Goal: Task Accomplishment & Management: Complete application form

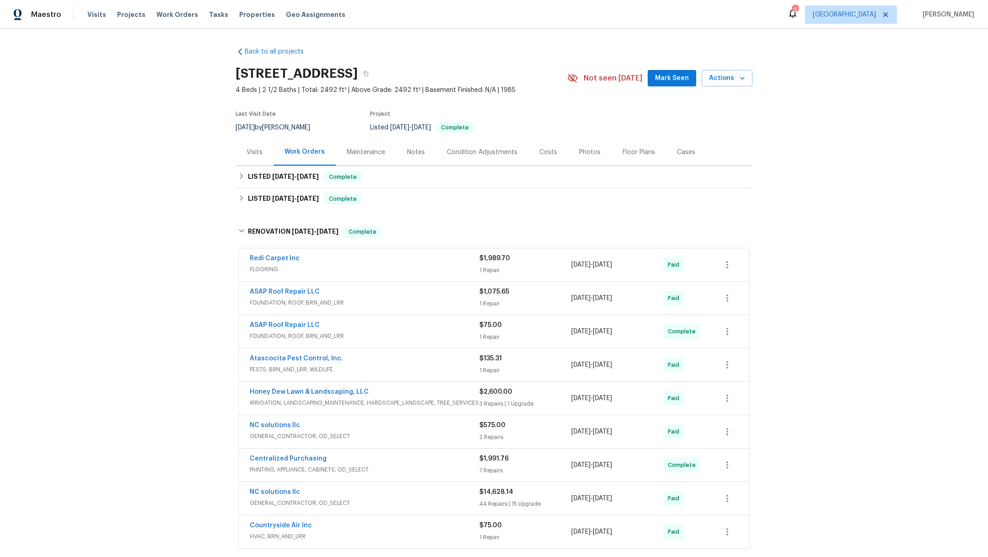
click at [128, 20] on div "Visits Projects Work Orders Tasks Properties Geo Assignments" at bounding box center [221, 14] width 269 height 18
click at [128, 15] on span "Projects" at bounding box center [131, 14] width 28 height 9
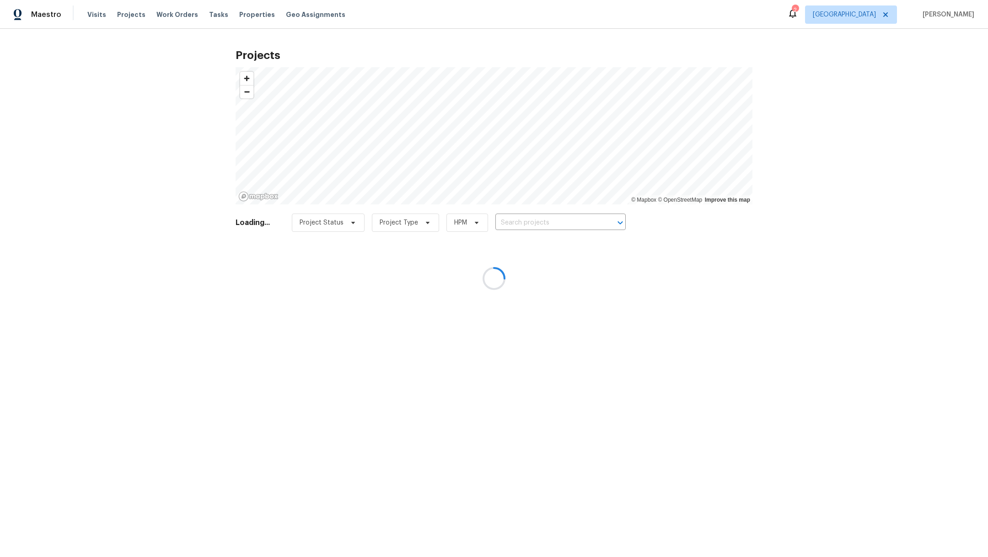
click at [511, 224] on div at bounding box center [494, 278] width 988 height 557
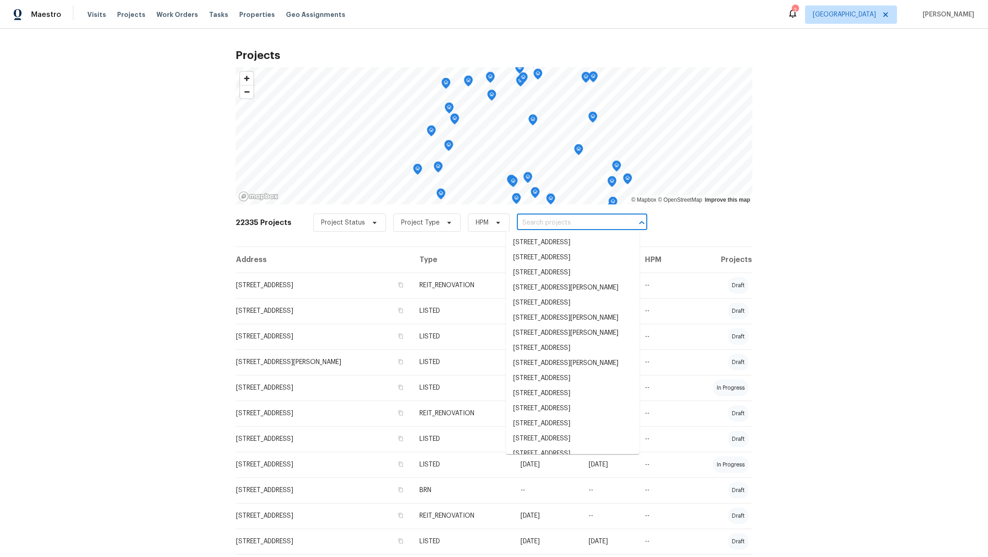
click at [517, 224] on input "text" at bounding box center [569, 223] width 105 height 14
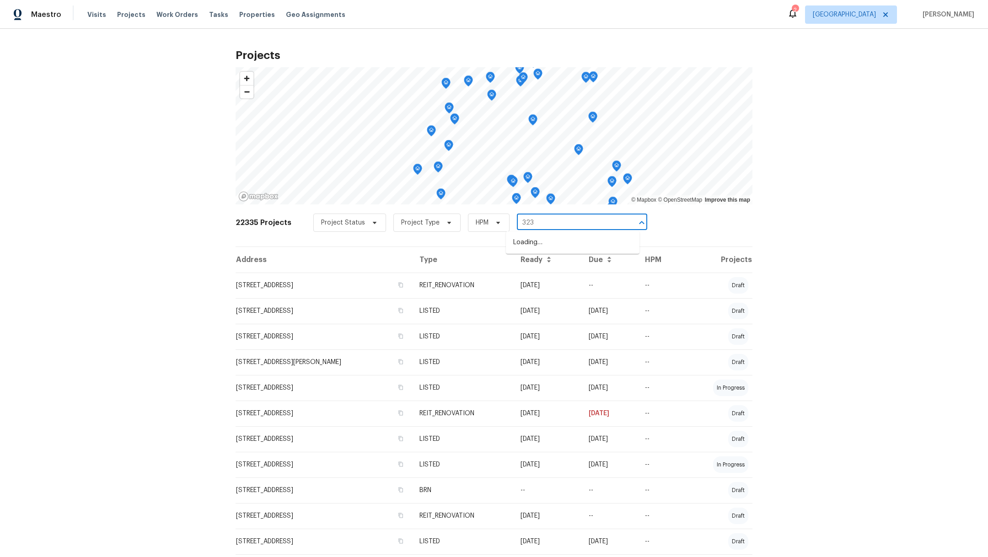
type input "3231"
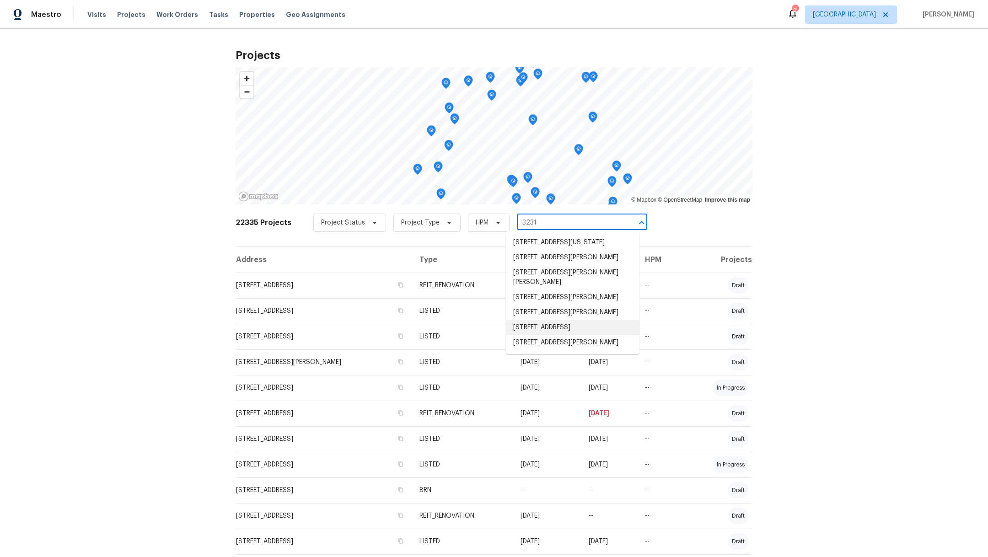
click at [541, 335] on li "[STREET_ADDRESS]" at bounding box center [573, 327] width 134 height 15
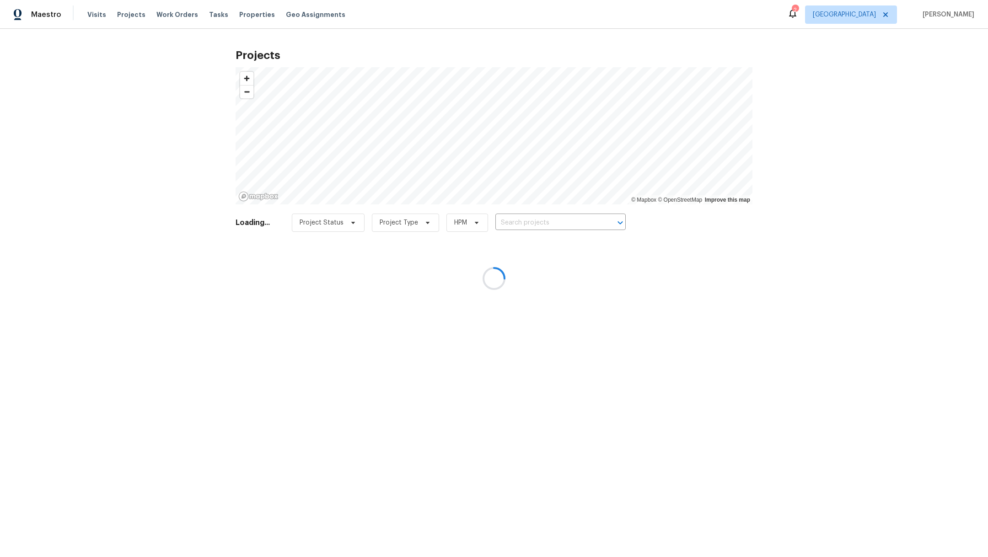
type input "[STREET_ADDRESS]"
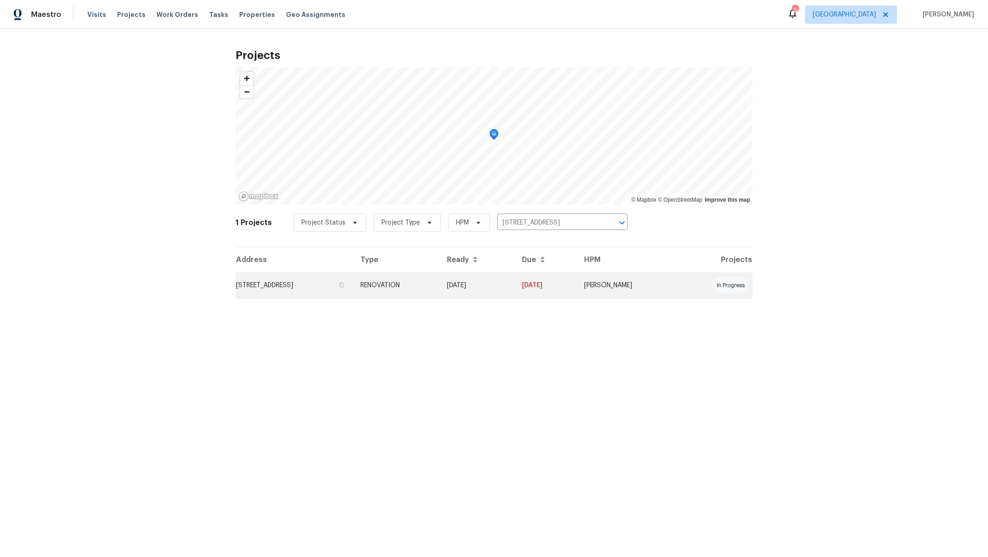
click at [332, 284] on td "[STREET_ADDRESS]" at bounding box center [295, 286] width 118 height 26
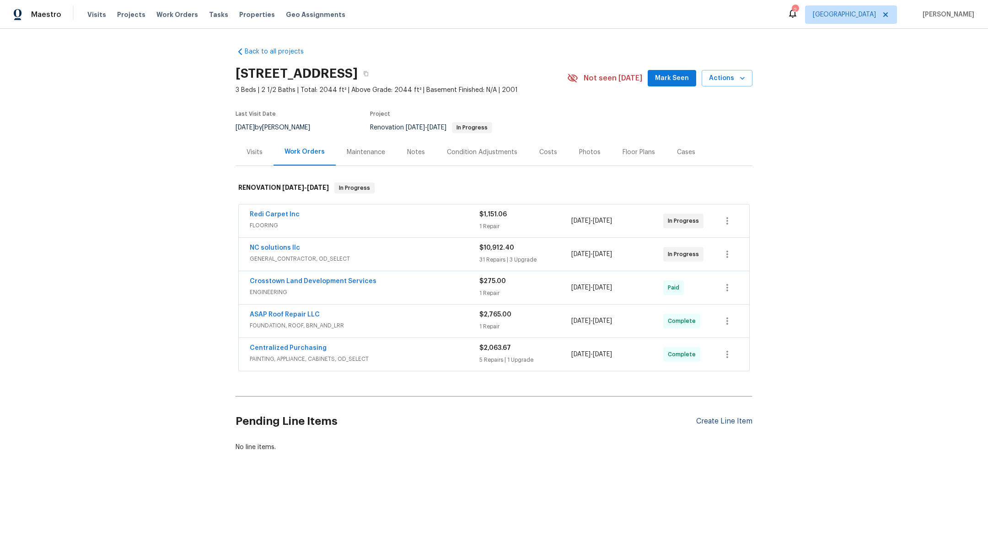
click at [718, 422] on div "Create Line Item" at bounding box center [724, 421] width 56 height 9
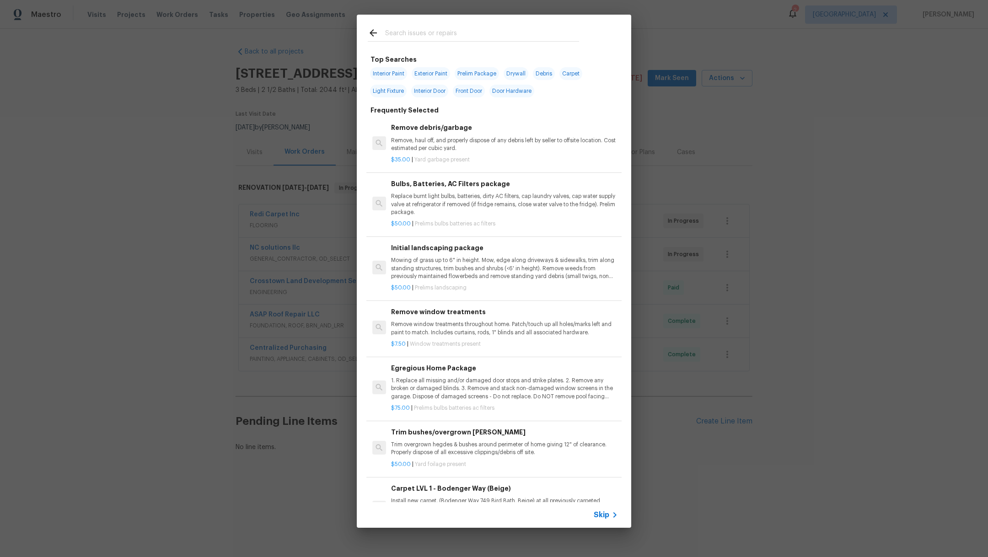
click at [437, 31] on input "text" at bounding box center [482, 34] width 194 height 14
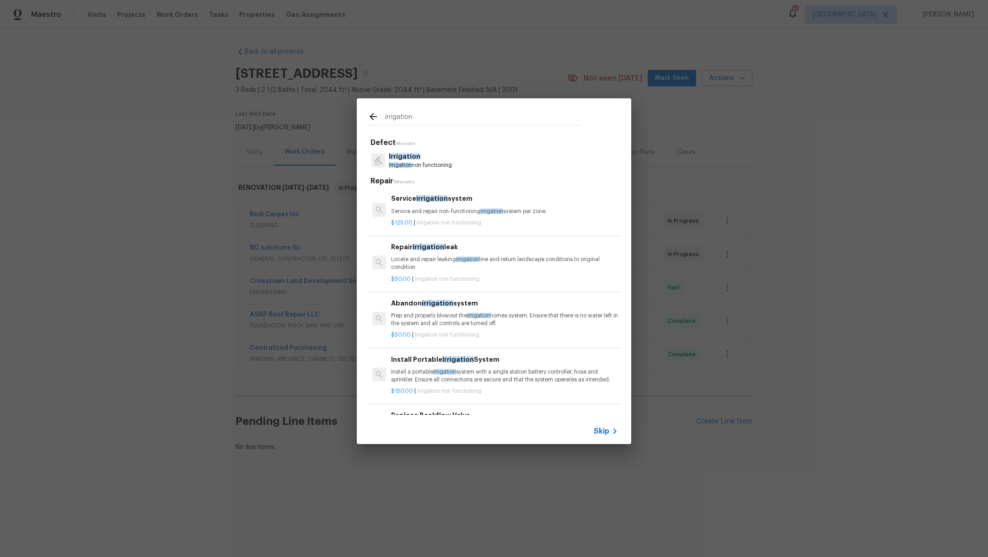
type input "irrigation"
click at [446, 163] on p "Irrigation non functioning" at bounding box center [420, 165] width 63 height 8
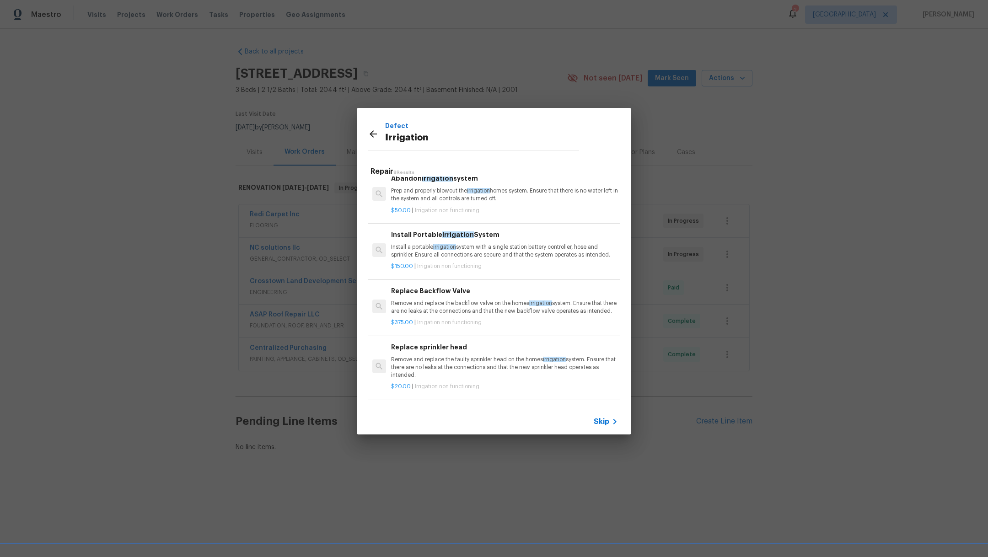
scroll to position [247, 0]
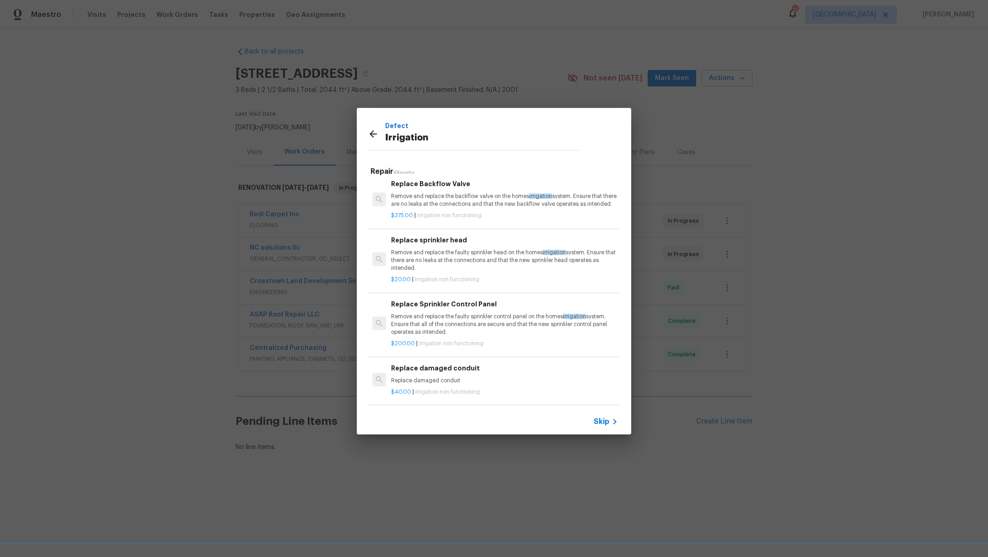
click at [462, 261] on p "Remove and replace the faulty sprinkler head on the homes irrigation system. En…" at bounding box center [504, 260] width 227 height 23
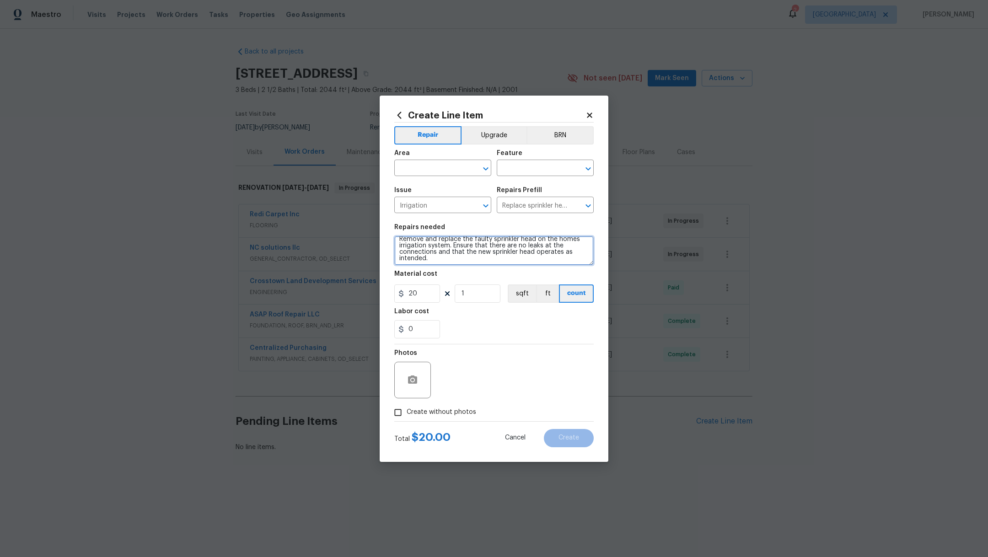
scroll to position [0, 0]
drag, startPoint x: 439, startPoint y: 262, endPoint x: 388, endPoint y: 226, distance: 61.7
click at [388, 229] on div "Create Line Item Repair Upgrade BRN Area ​ Feature ​ Issue Irrigation ​ Repairs…" at bounding box center [494, 279] width 229 height 366
type textarea "Check irrigation"
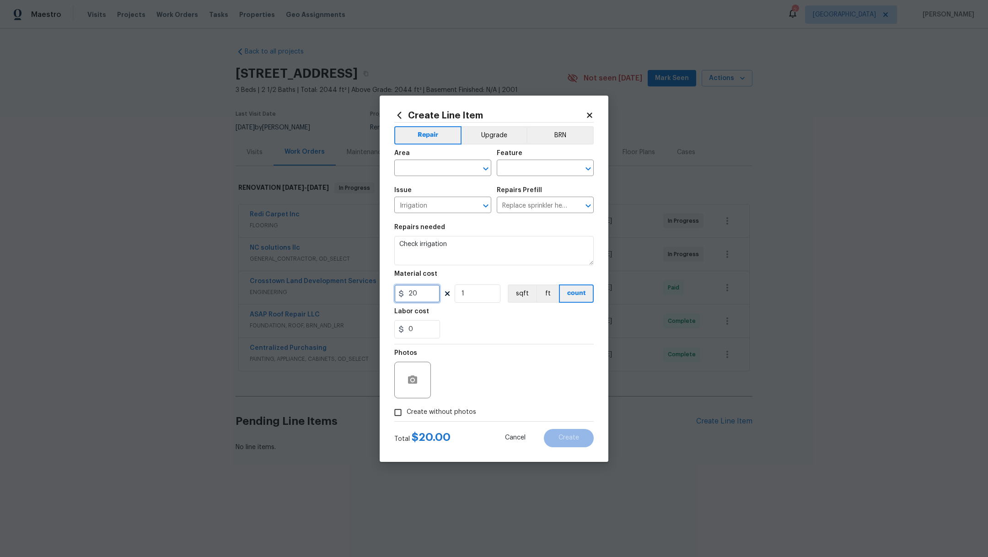
drag, startPoint x: 428, startPoint y: 296, endPoint x: 335, endPoint y: 274, distance: 95.7
click at [335, 274] on div "Create Line Item Repair Upgrade BRN Area ​ Feature ​ Issue Irrigation ​ Repairs…" at bounding box center [494, 278] width 988 height 557
type input "75"
click at [563, 319] on div "Labor cost" at bounding box center [493, 314] width 199 height 12
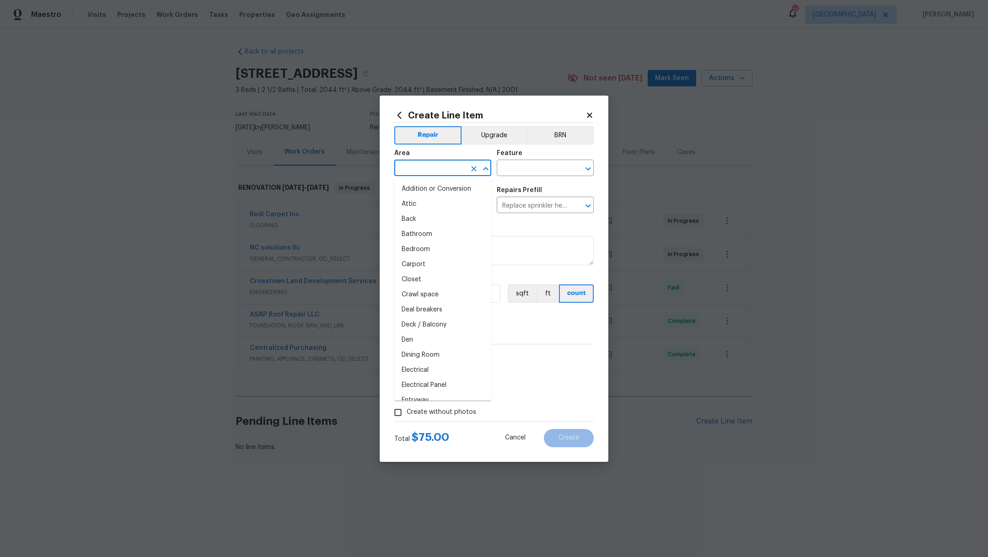
click at [431, 162] on input "text" at bounding box center [429, 169] width 71 height 14
click at [450, 190] on li "Exterior Overall" at bounding box center [442, 189] width 97 height 15
type input "Exterior Overall"
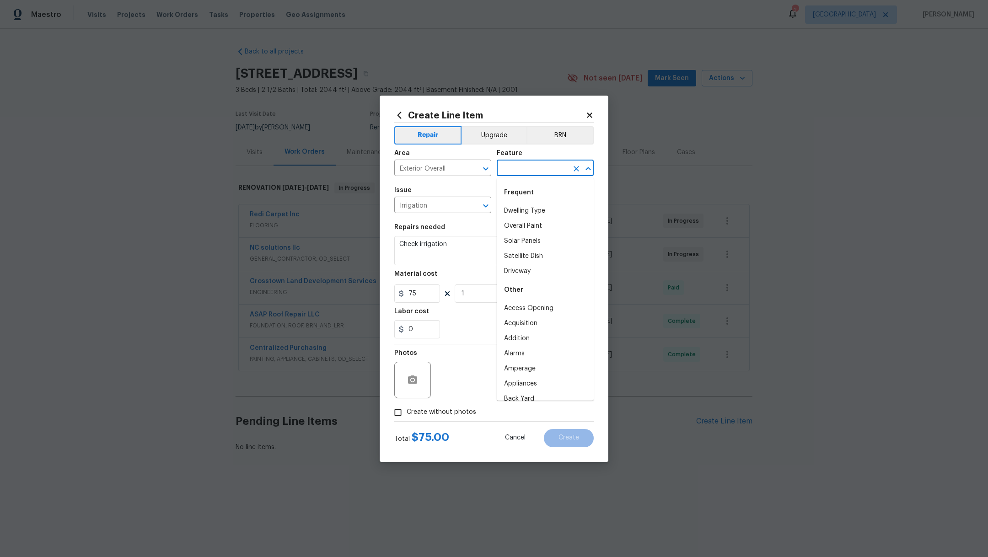
click at [511, 164] on input "text" at bounding box center [532, 169] width 71 height 14
click at [524, 208] on li "Landscaping" at bounding box center [545, 210] width 97 height 15
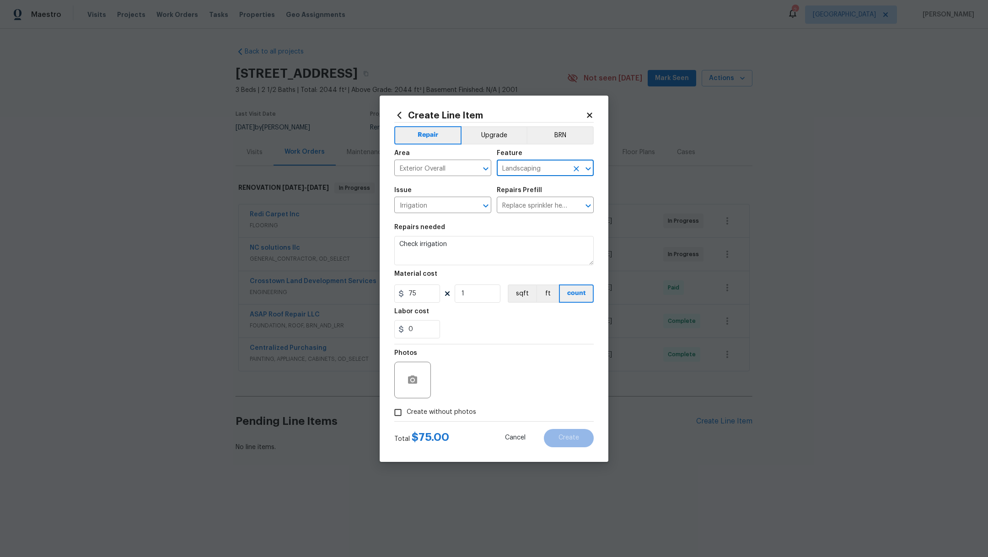
type input "Landscaping"
drag, startPoint x: 402, startPoint y: 412, endPoint x: 407, endPoint y: 412, distance: 4.6
click at [402, 412] on input "Create without photos" at bounding box center [397, 412] width 17 height 17
checkbox input "true"
click at [463, 387] on textarea at bounding box center [515, 380] width 155 height 37
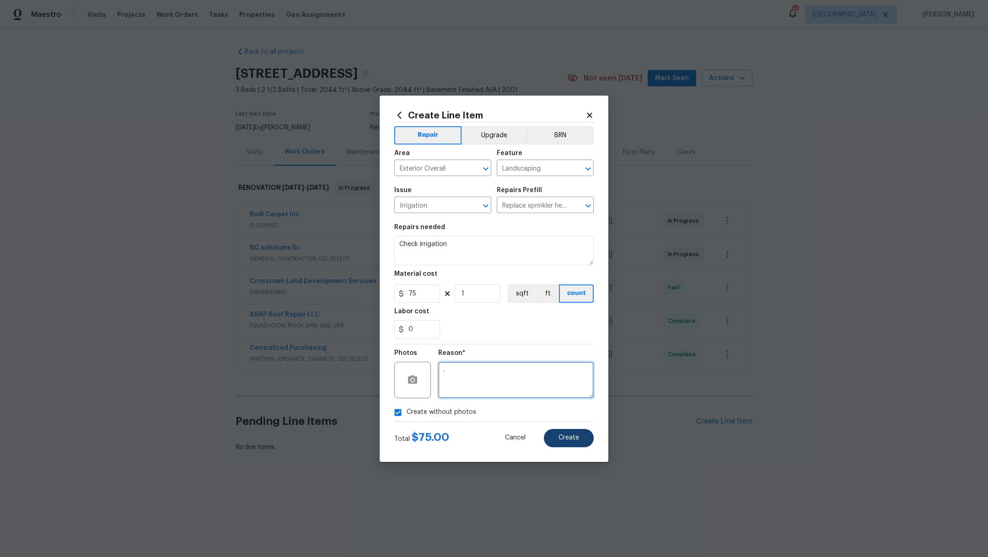
type textarea "."
click at [575, 435] on span "Create" at bounding box center [568, 437] width 21 height 7
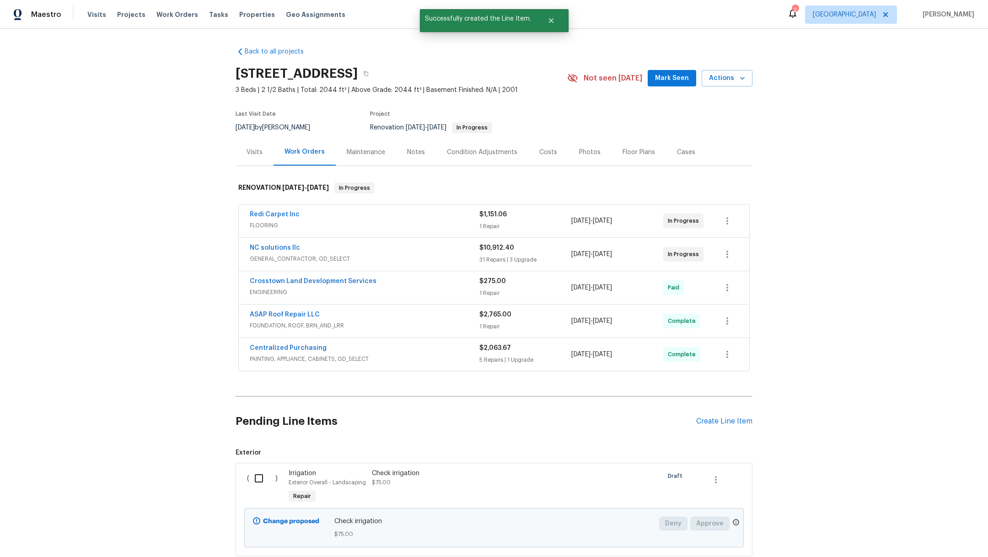
click at [254, 478] on input "checkbox" at bounding box center [262, 478] width 26 height 19
checkbox input "true"
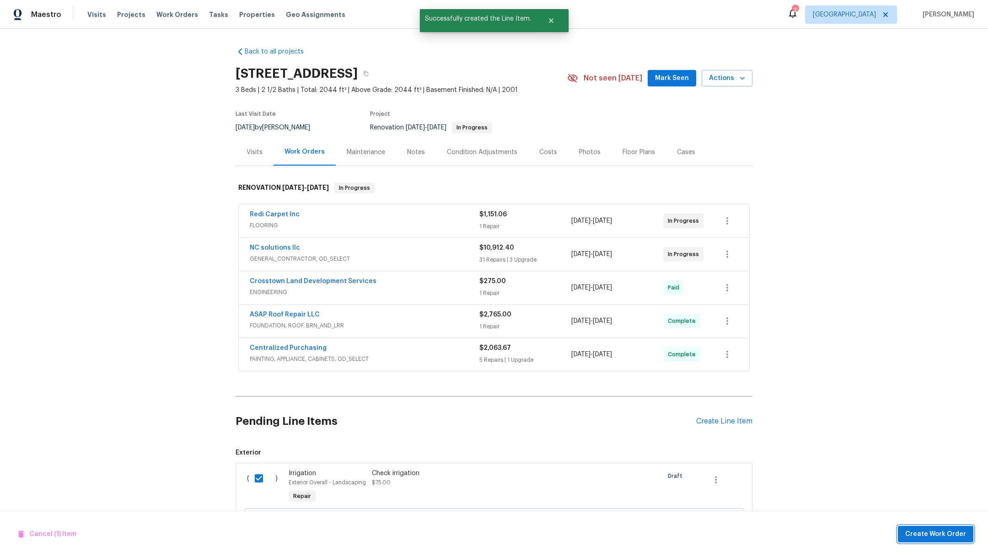
click at [924, 535] on span "Create Work Order" at bounding box center [935, 534] width 61 height 11
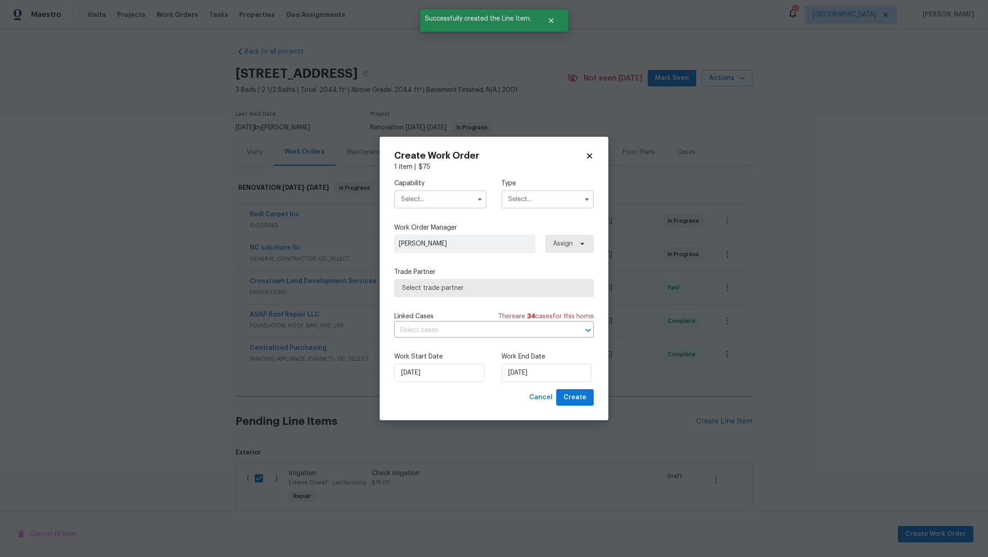
click at [432, 199] on input "text" at bounding box center [440, 199] width 92 height 18
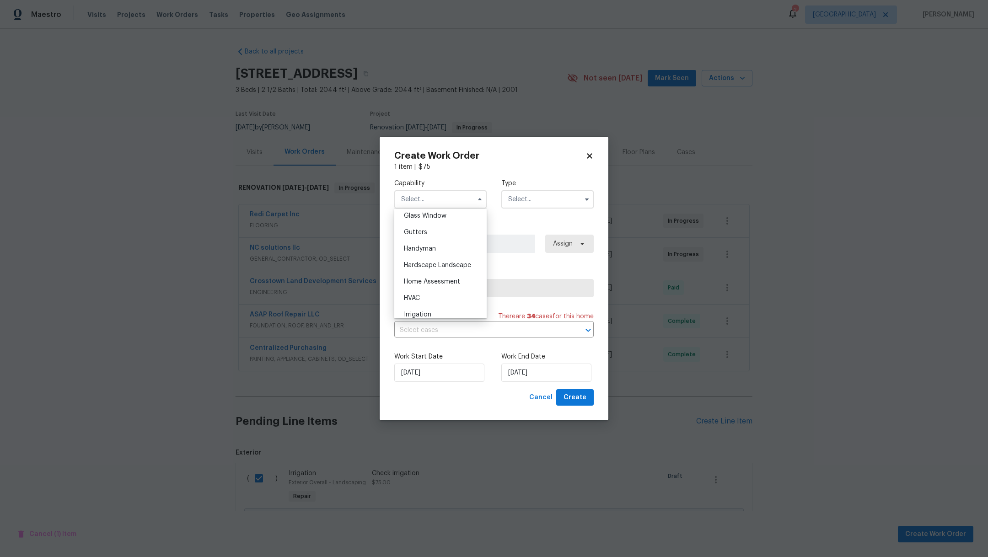
scroll to position [480, 0]
click at [440, 267] on div "Hardscape Landscape" at bounding box center [440, 258] width 88 height 16
type input "Hardscape Landscape"
click at [537, 202] on input "text" at bounding box center [547, 199] width 92 height 18
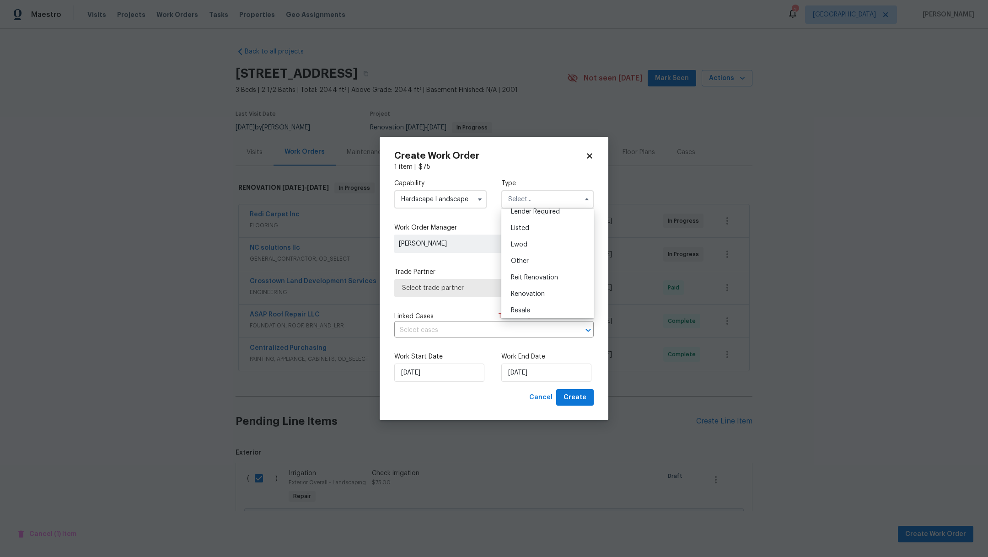
scroll to position [96, 0]
click at [566, 273] on div "Renovation" at bounding box center [547, 271] width 88 height 16
type input "Renovation"
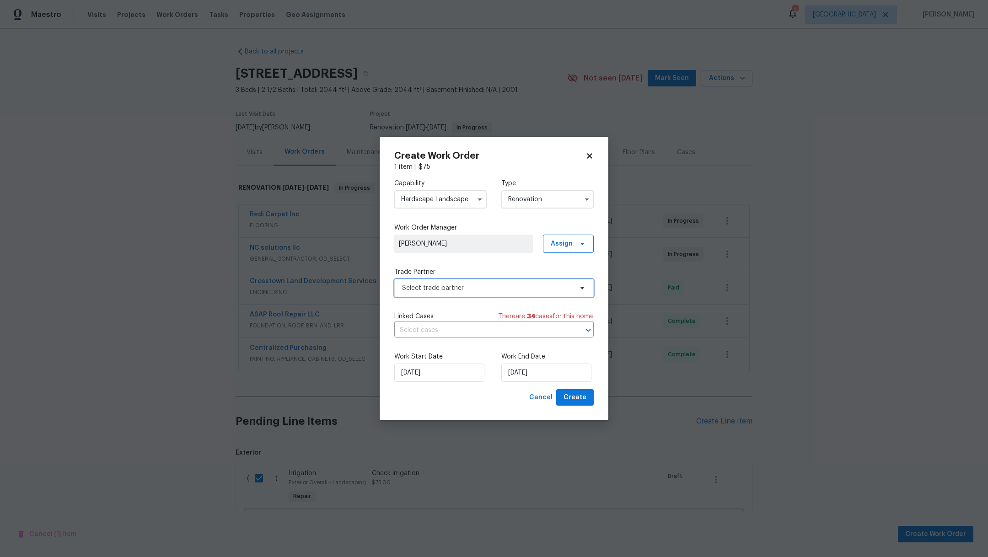
click at [452, 285] on span "Select trade partner" at bounding box center [487, 288] width 171 height 9
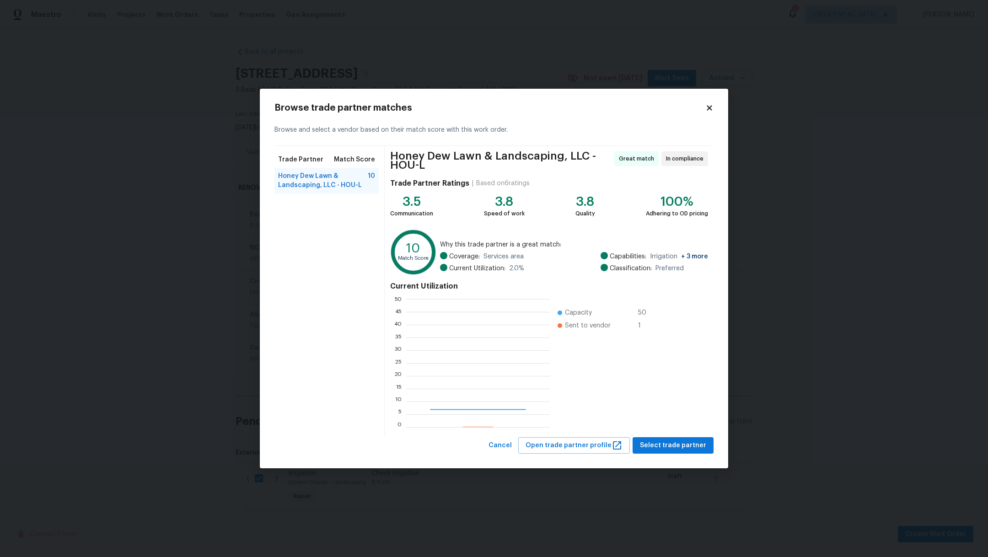
scroll to position [118, 134]
click at [708, 107] on icon at bounding box center [709, 107] width 5 height 5
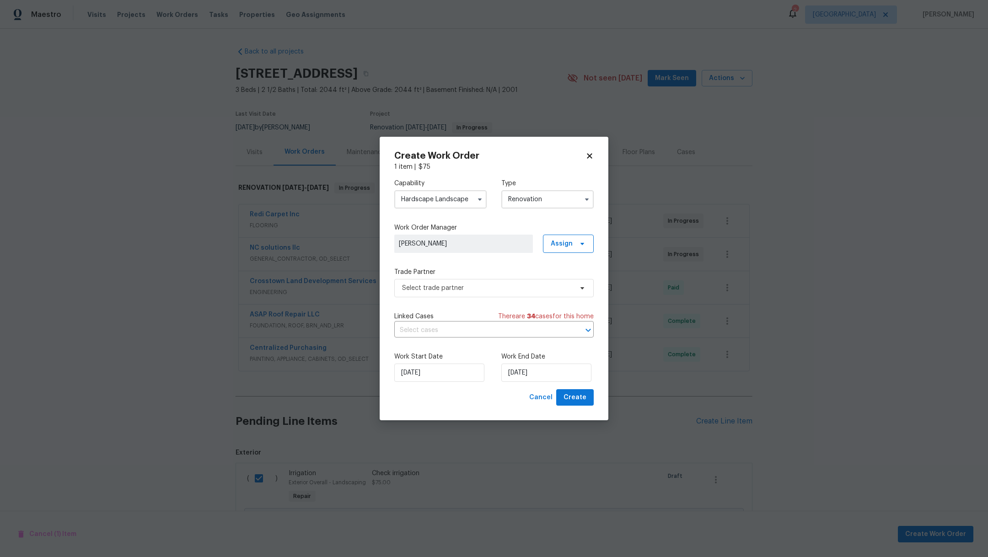
click at [412, 203] on input "Hardscape Landscape" at bounding box center [440, 199] width 92 height 18
click at [444, 240] on div "Irrigation" at bounding box center [440, 232] width 88 height 16
type input "Irrigation"
click at [469, 293] on span "Select trade partner" at bounding box center [493, 288] width 199 height 18
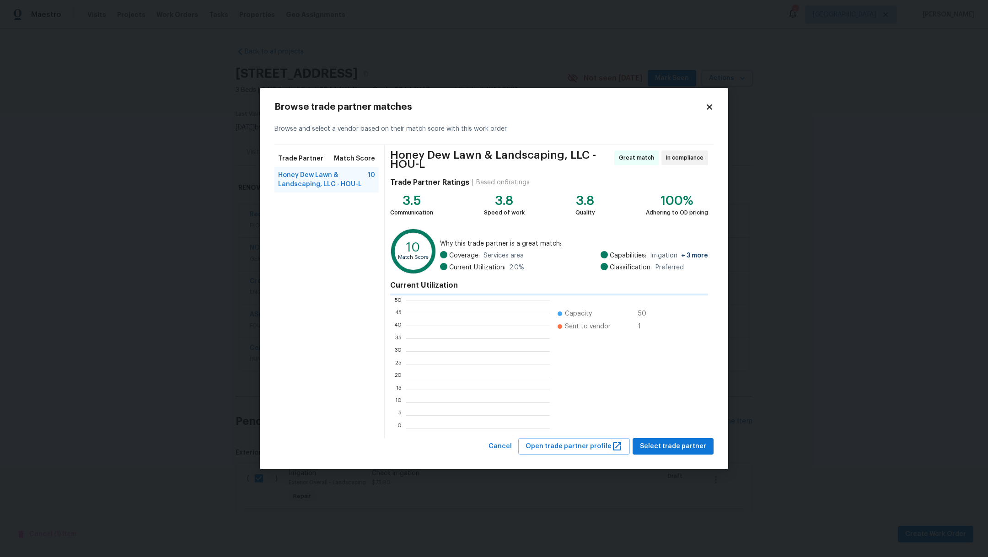
scroll to position [118, 134]
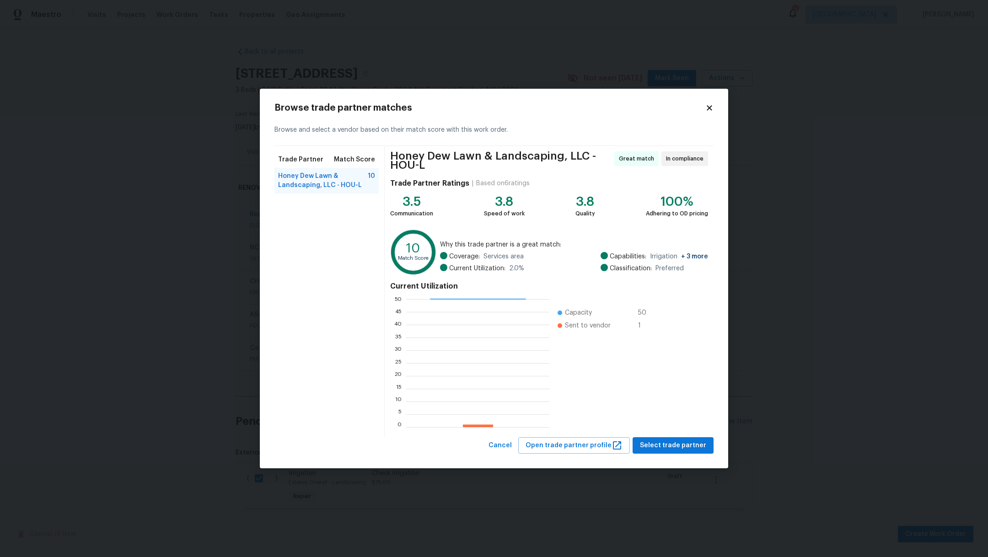
click at [710, 107] on icon at bounding box center [709, 107] width 5 height 5
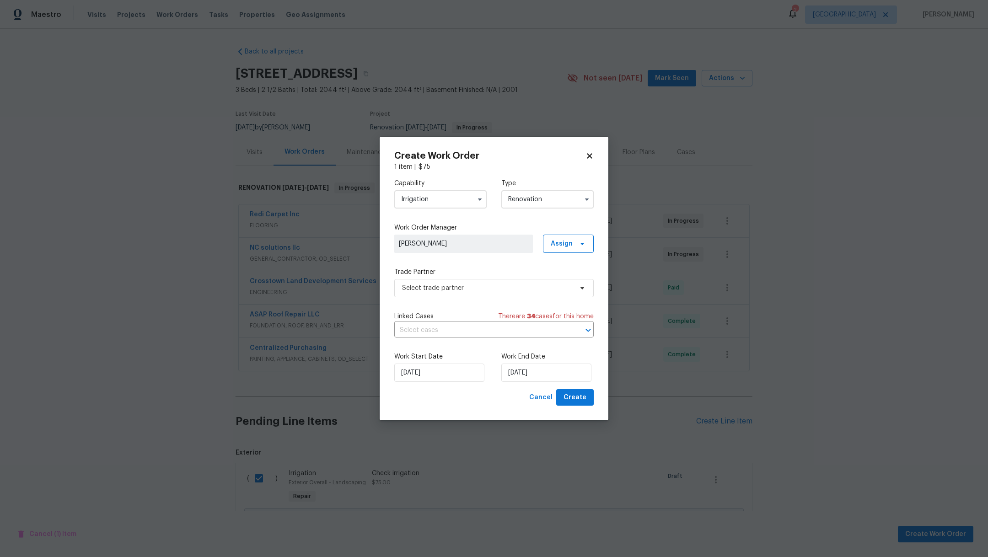
click at [591, 153] on icon at bounding box center [589, 155] width 5 height 5
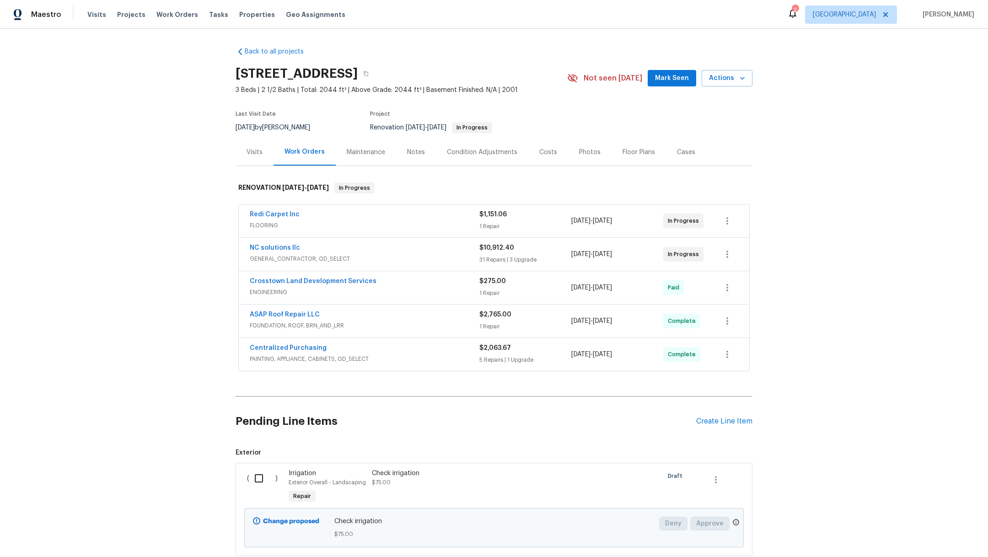
click at [249, 478] on input "checkbox" at bounding box center [262, 478] width 26 height 19
checkbox input "true"
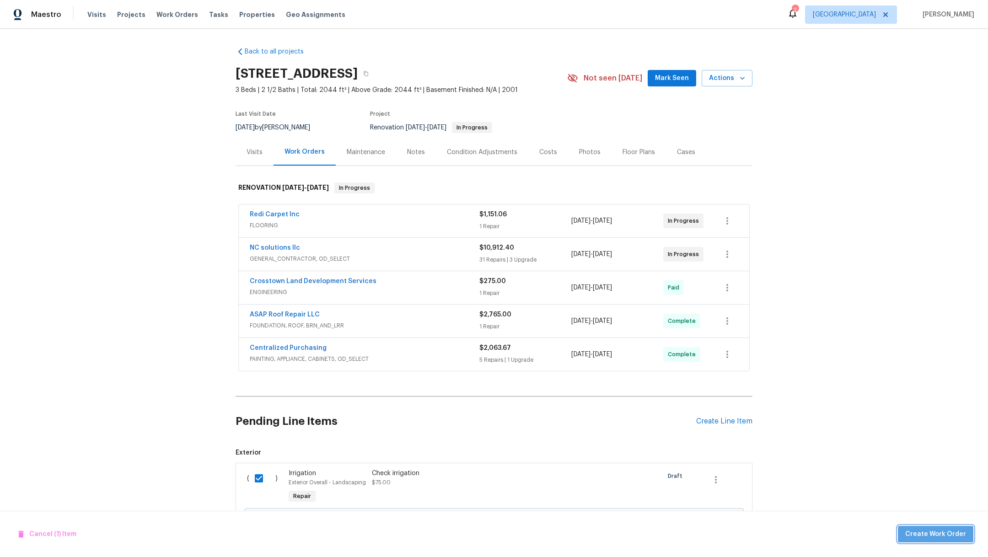
click at [941, 530] on span "Create Work Order" at bounding box center [935, 534] width 61 height 11
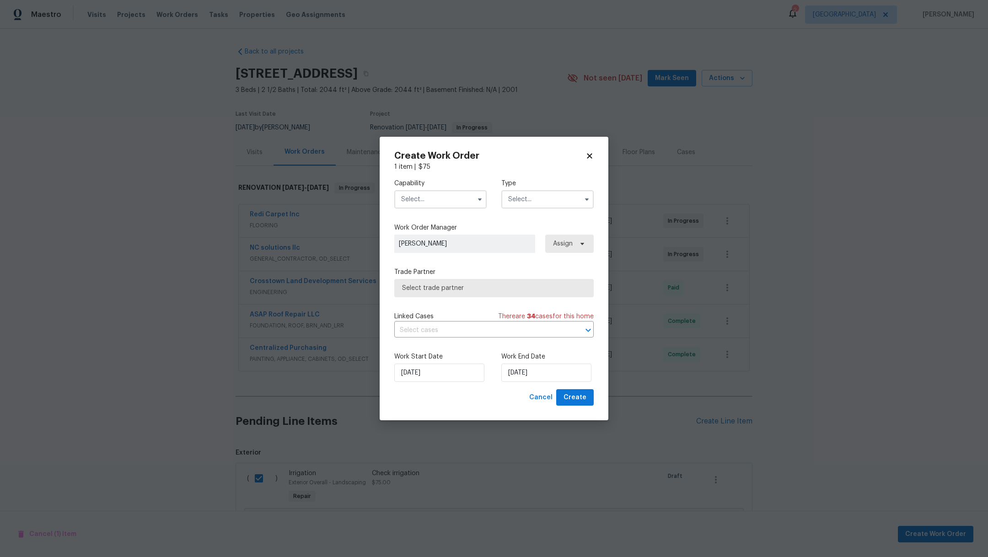
click at [429, 200] on input "text" at bounding box center [440, 199] width 92 height 18
click at [418, 262] on span "Hardscape Landscape" at bounding box center [437, 258] width 67 height 6
type input "Hardscape Landscape"
click at [512, 194] on input "text" at bounding box center [547, 199] width 92 height 18
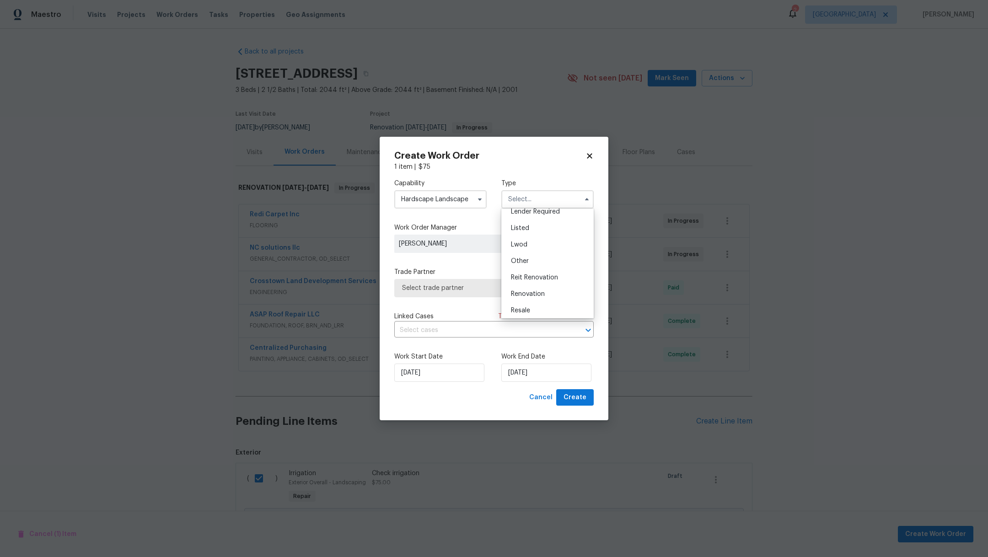
scroll to position [96, 0]
click at [546, 267] on div "Renovation" at bounding box center [547, 271] width 88 height 16
type input "Renovation"
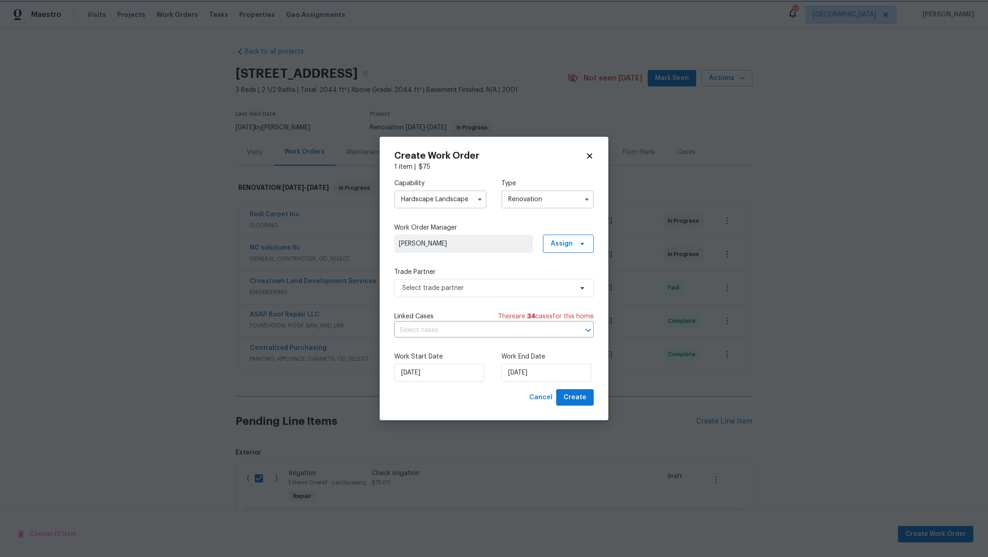
scroll to position [0, 0]
click at [447, 291] on span "Select trade partner" at bounding box center [487, 288] width 171 height 9
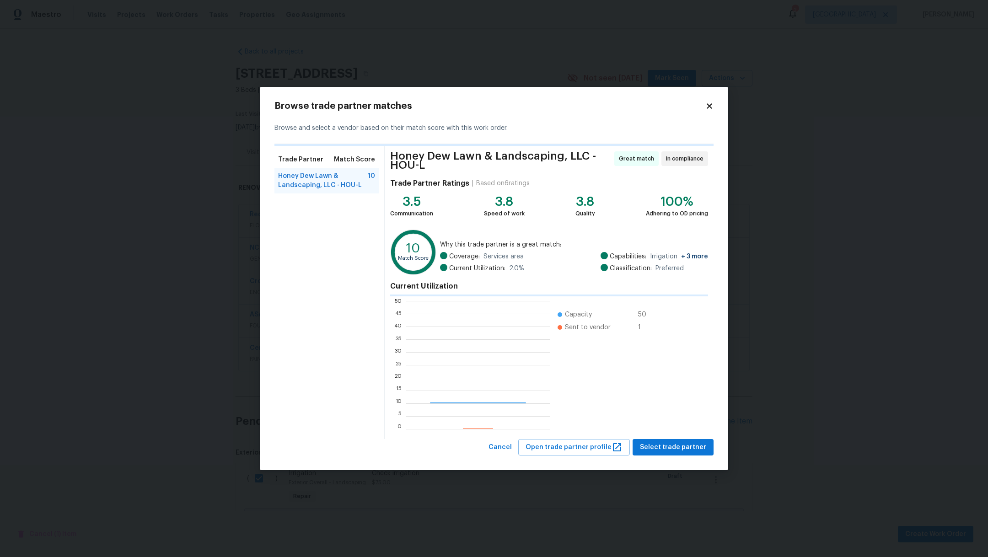
scroll to position [118, 134]
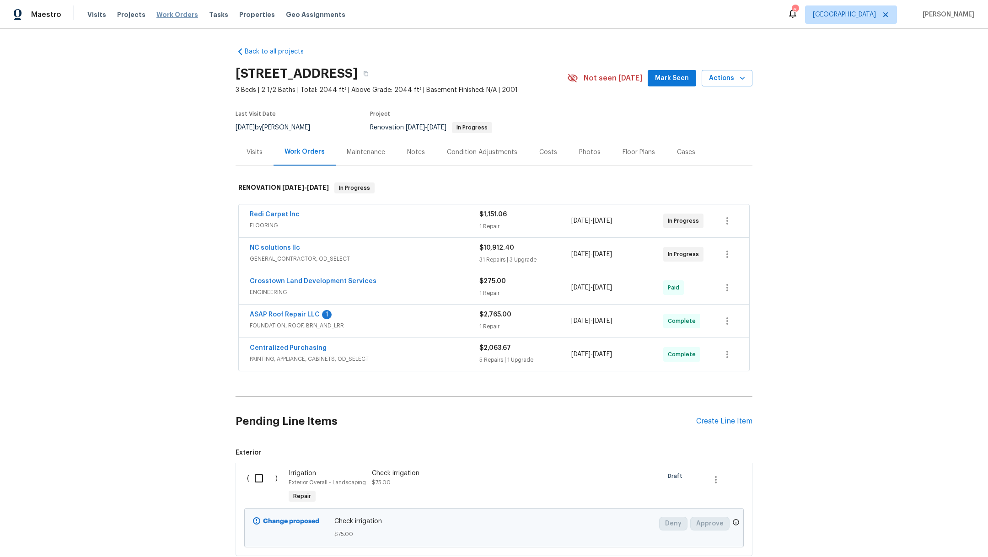
click at [171, 14] on span "Work Orders" at bounding box center [177, 14] width 42 height 9
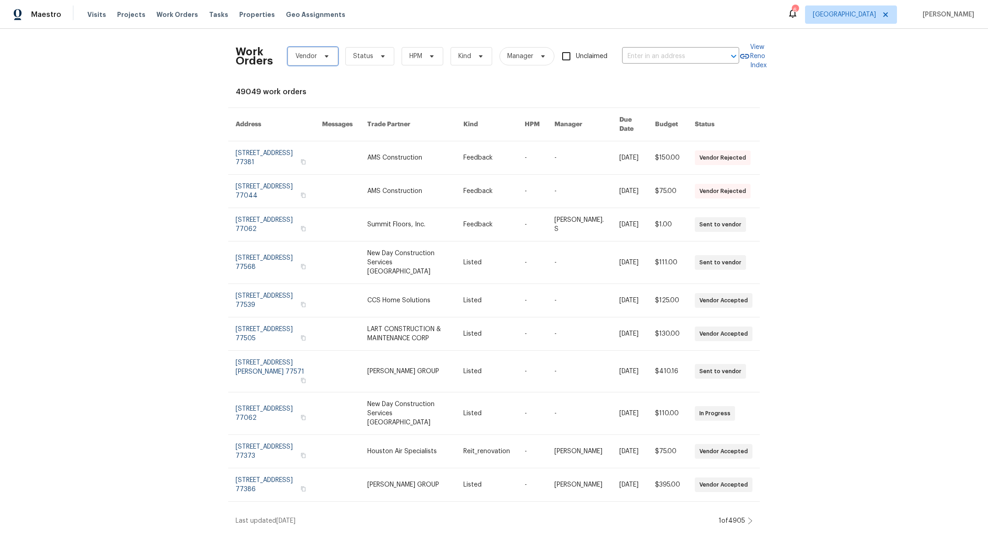
click at [296, 56] on span "Vendor" at bounding box center [305, 56] width 21 height 9
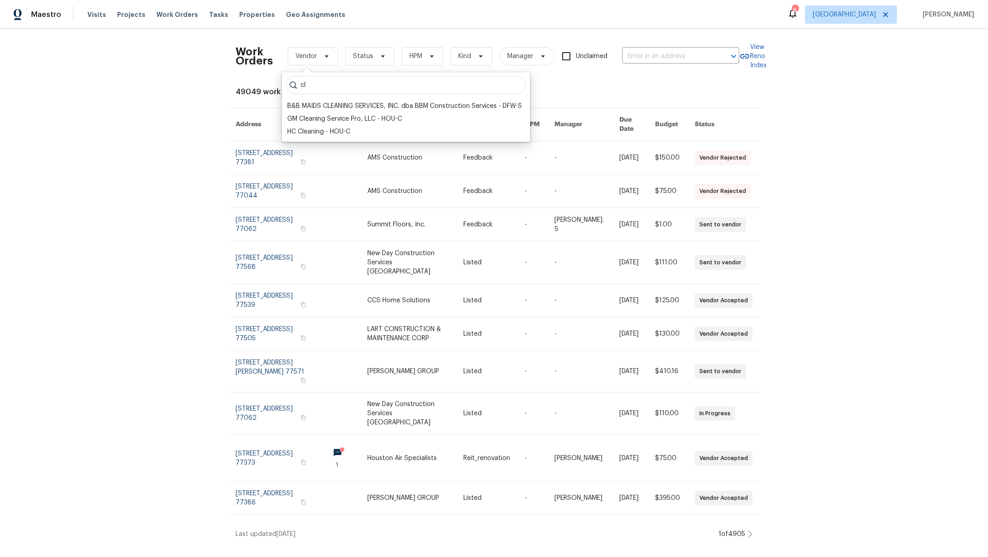
type input "c"
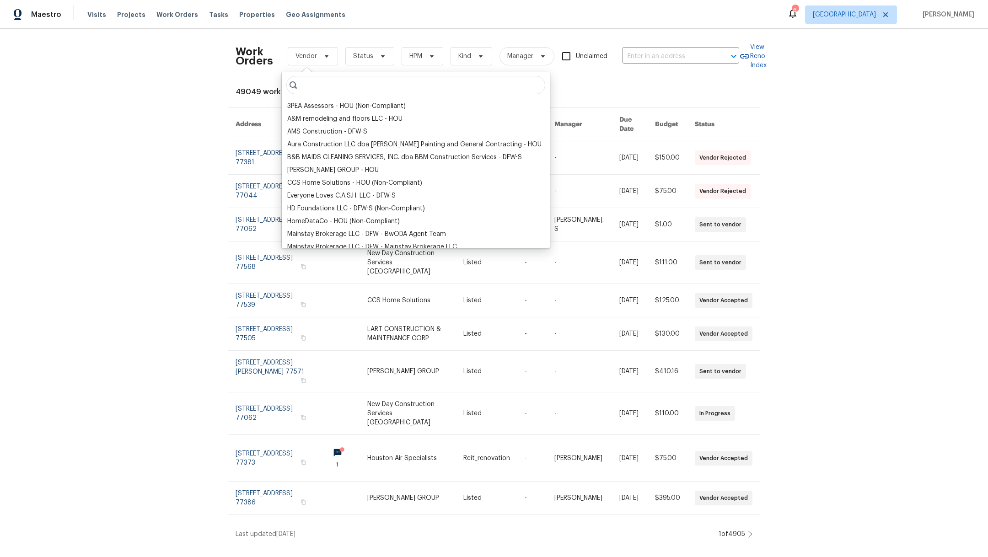
click at [117, 163] on div "Work Orders Vendor Status HPM Kind Manager Unclaimed ​ View Reno Index 49049 wo…" at bounding box center [494, 287] width 988 height 517
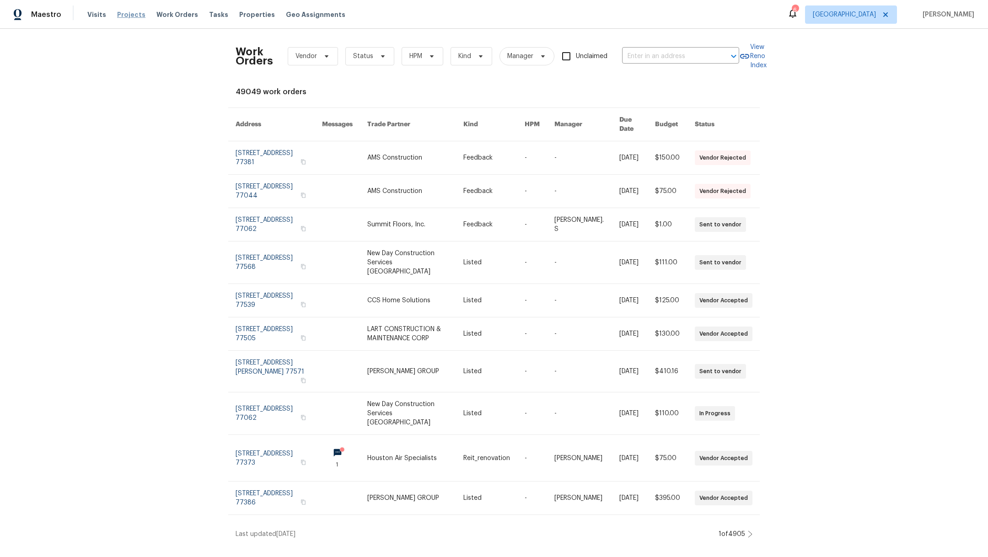
click at [134, 12] on span "Projects" at bounding box center [131, 14] width 28 height 9
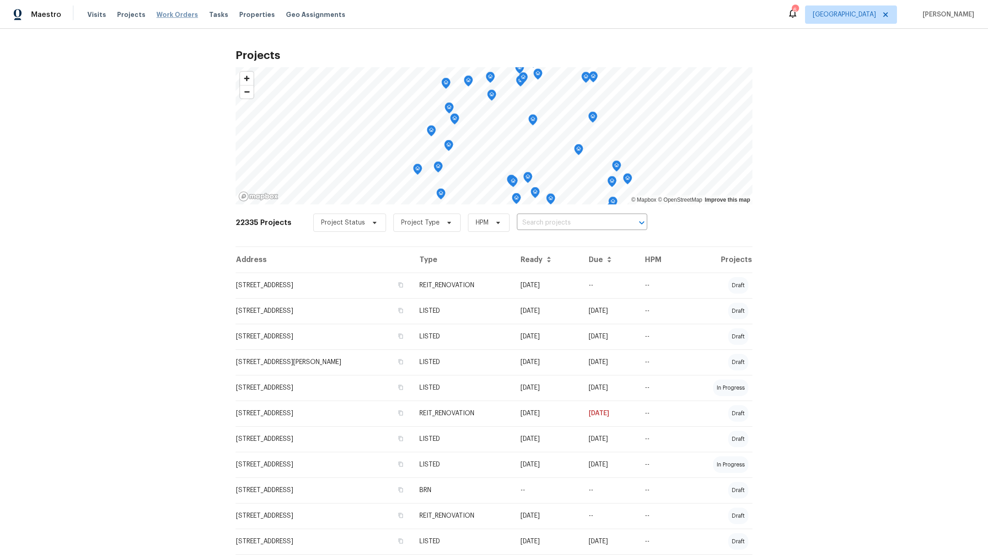
click at [167, 19] on span "Work Orders" at bounding box center [177, 14] width 42 height 9
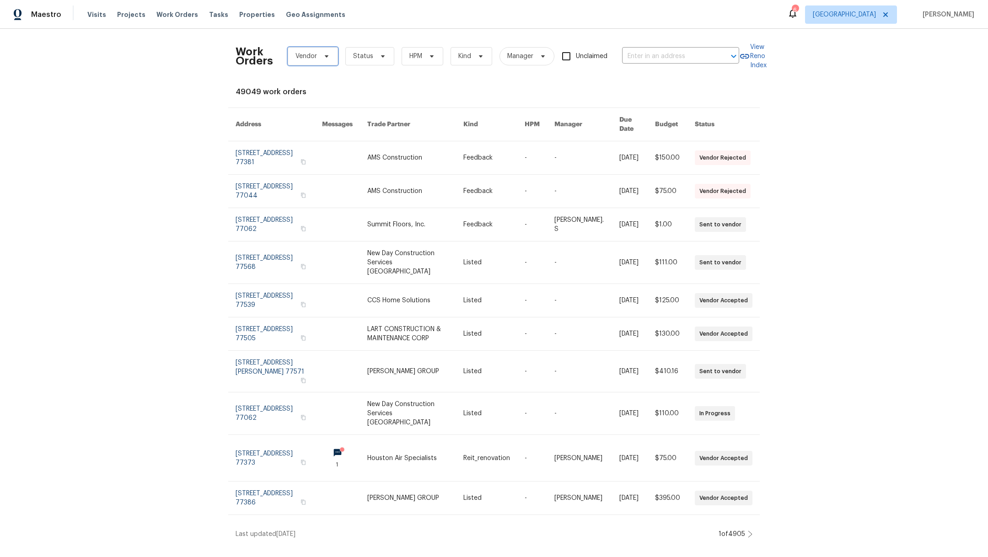
click at [290, 63] on span "Vendor" at bounding box center [313, 56] width 50 height 18
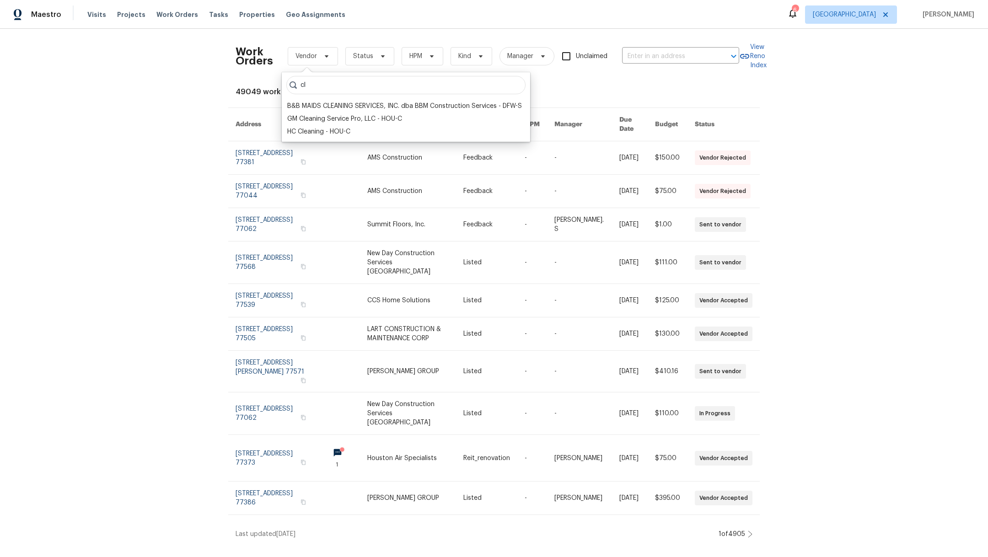
type input "c"
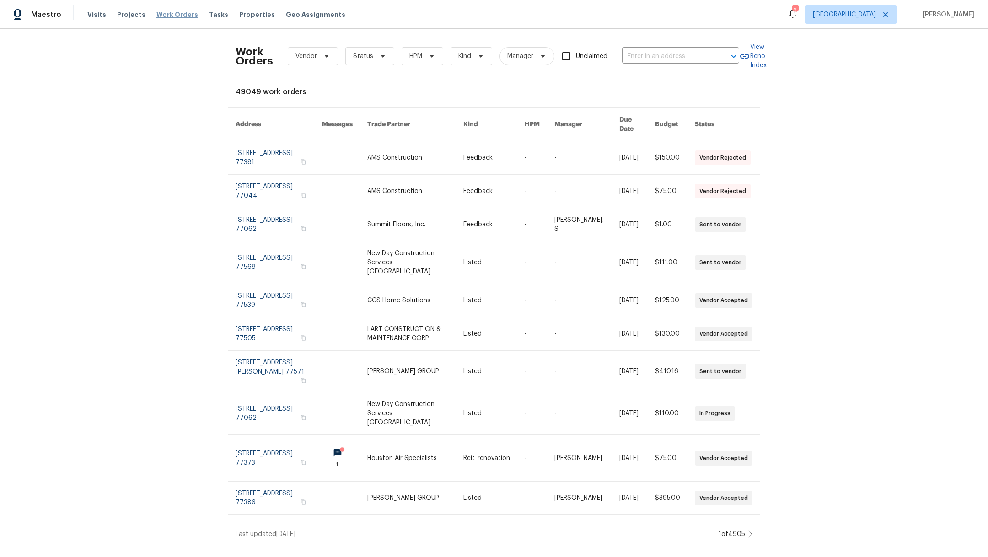
click at [162, 17] on span "Work Orders" at bounding box center [177, 14] width 42 height 9
click at [121, 17] on span "Projects" at bounding box center [131, 14] width 28 height 9
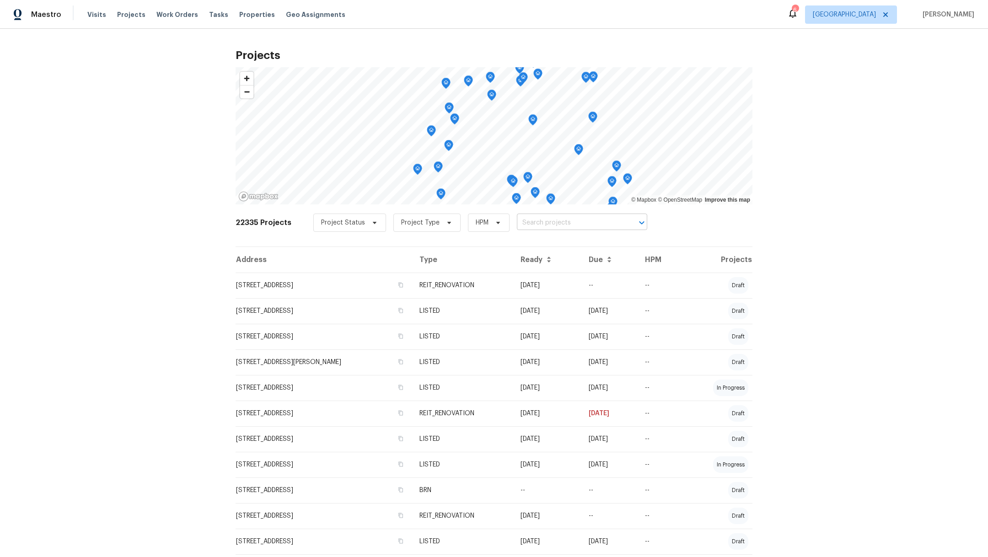
click at [566, 222] on input "text" at bounding box center [569, 223] width 105 height 14
type input "3231"
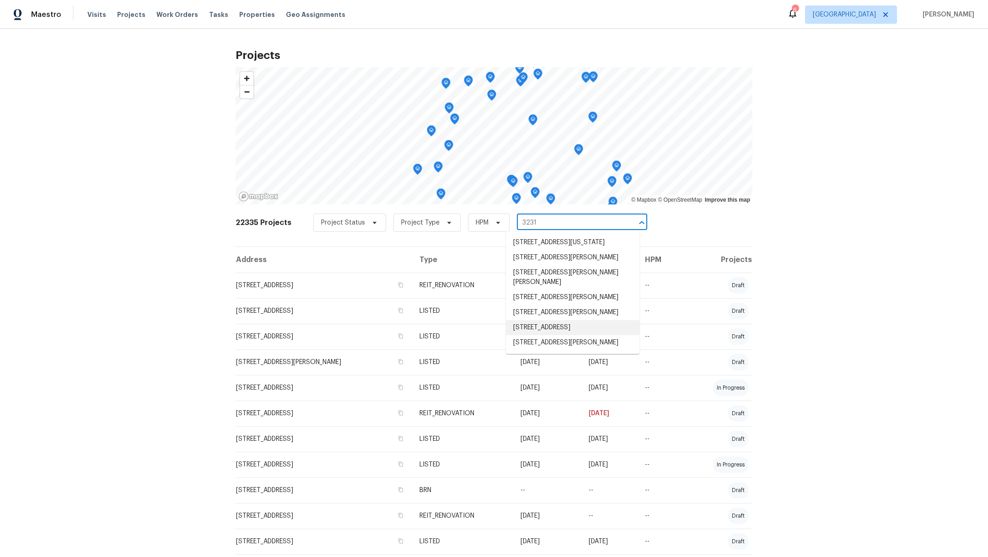
click at [582, 335] on li "[STREET_ADDRESS]" at bounding box center [573, 327] width 134 height 15
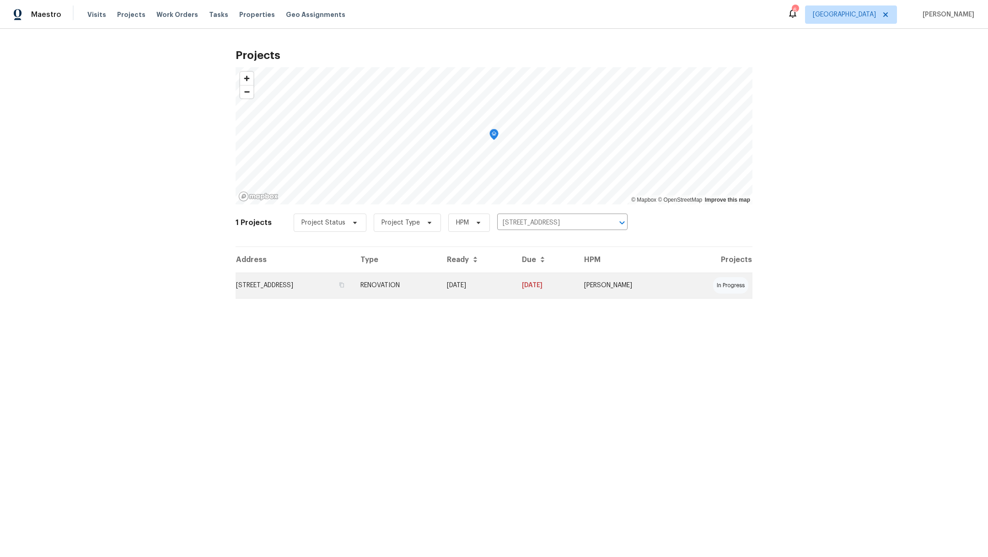
click at [302, 285] on td "[STREET_ADDRESS]" at bounding box center [295, 286] width 118 height 26
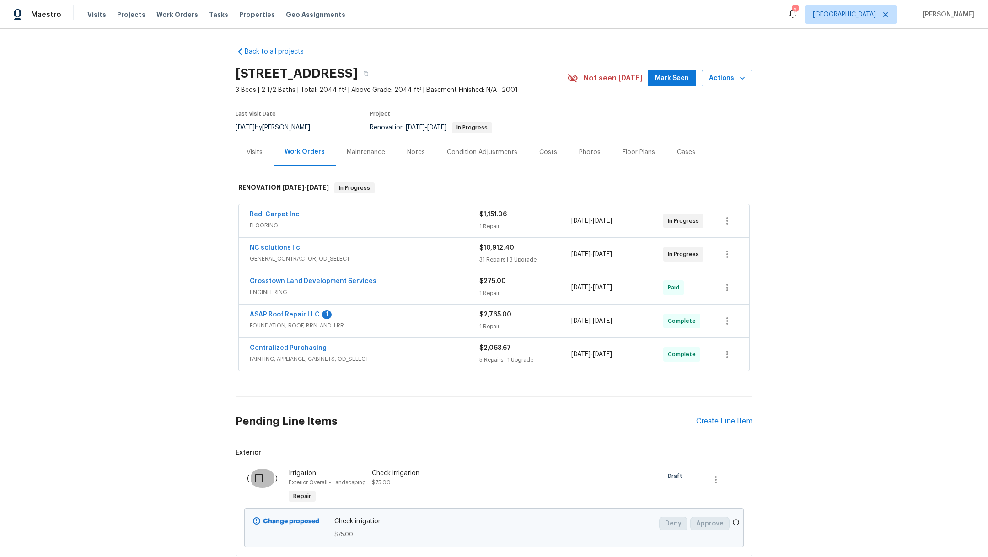
click at [249, 474] on input "checkbox" at bounding box center [262, 478] width 26 height 19
checkbox input "true"
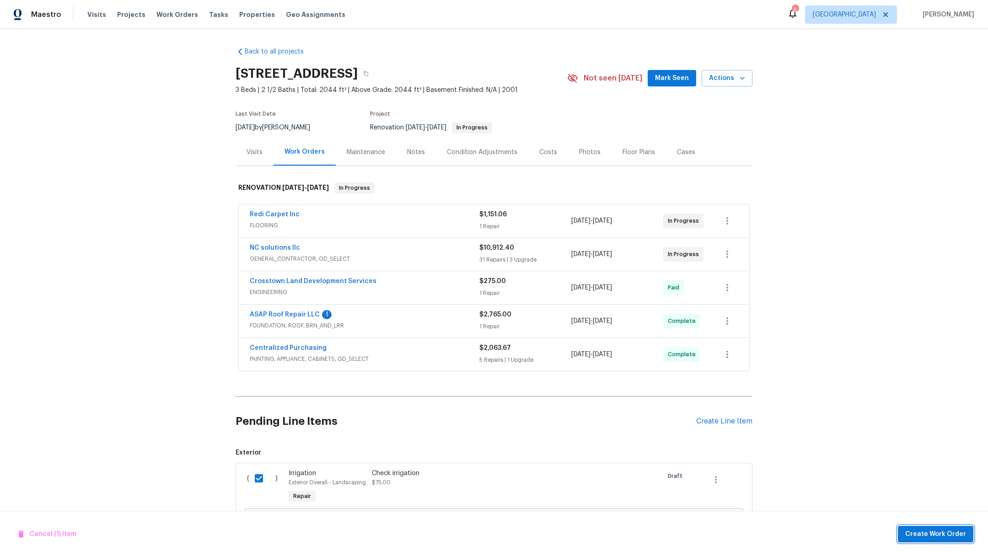
click at [917, 533] on span "Create Work Order" at bounding box center [935, 534] width 61 height 11
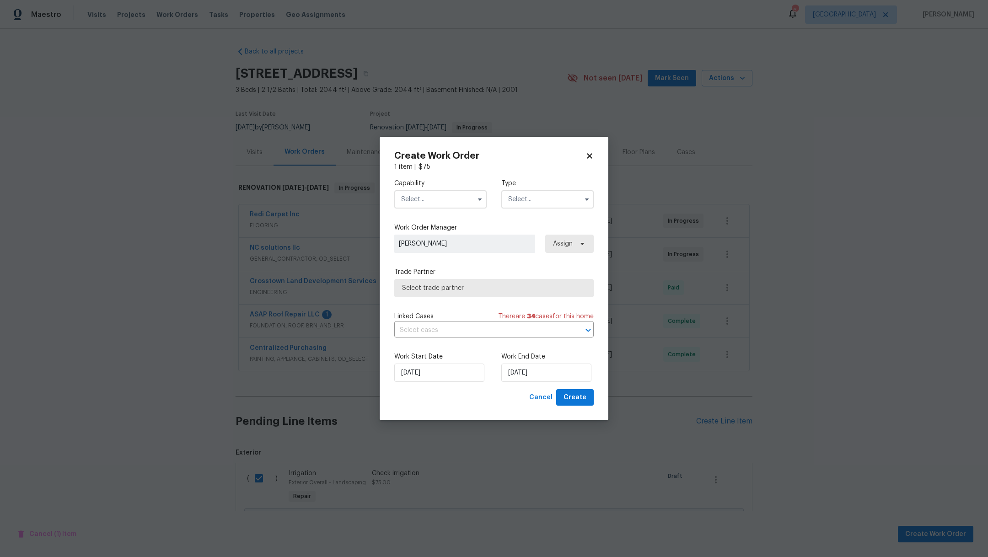
click at [417, 203] on input "text" at bounding box center [440, 199] width 92 height 18
click at [424, 262] on span "Hardscape Landscape" at bounding box center [437, 258] width 67 height 6
type input "Hardscape Landscape"
click at [544, 200] on input "text" at bounding box center [547, 199] width 92 height 18
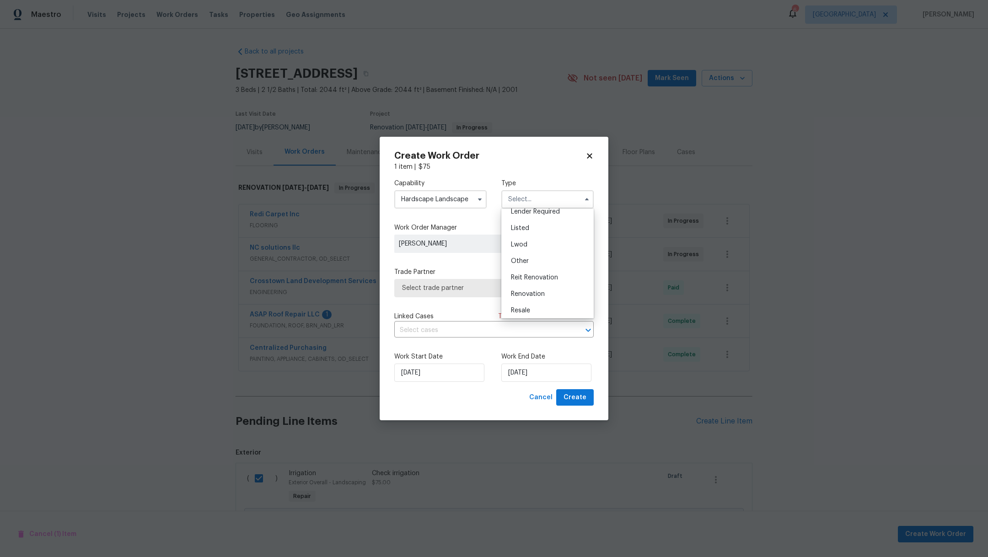
scroll to position [96, 0]
click at [542, 275] on div "Renovation" at bounding box center [547, 271] width 88 height 16
type input "Renovation"
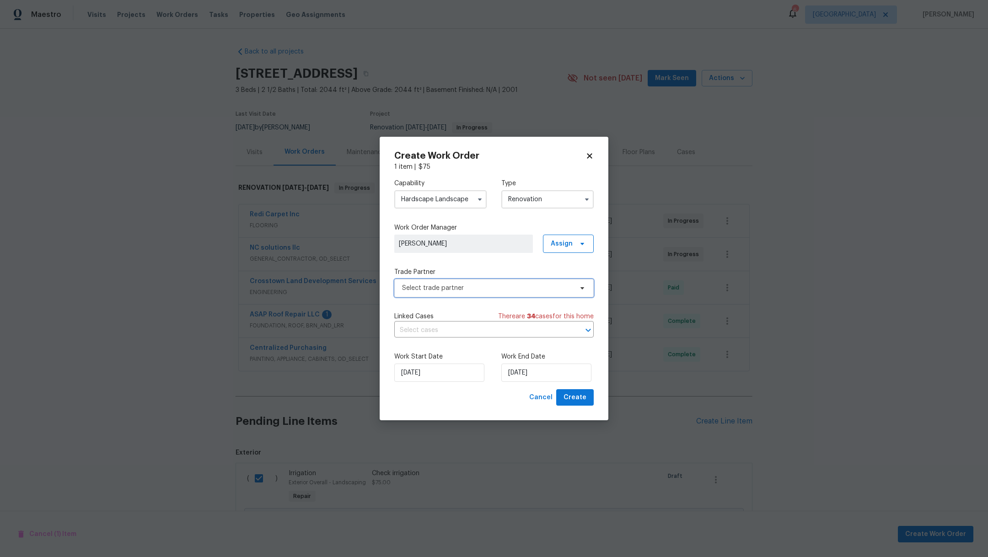
click at [539, 289] on span "Select trade partner" at bounding box center [487, 288] width 171 height 9
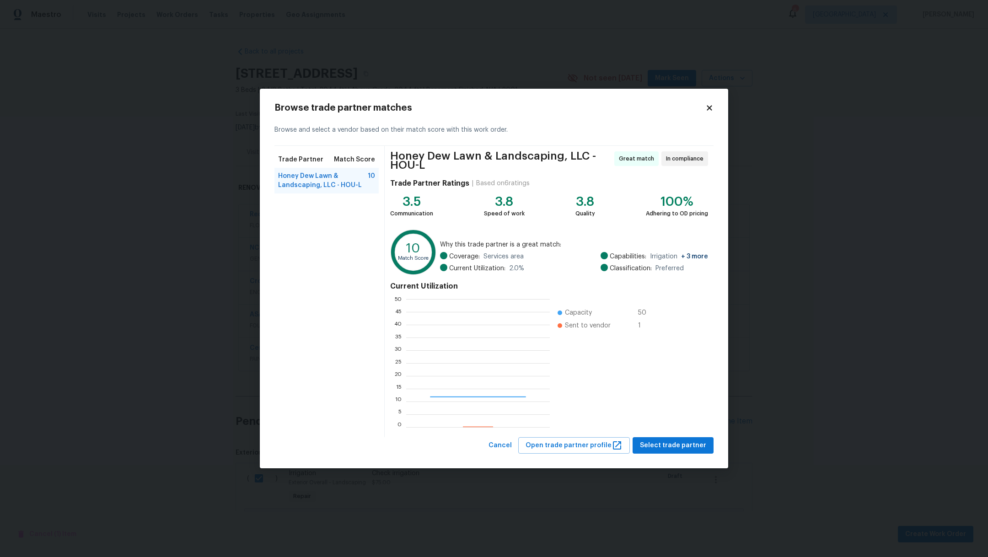
scroll to position [118, 134]
click at [708, 110] on icon at bounding box center [709, 108] width 8 height 8
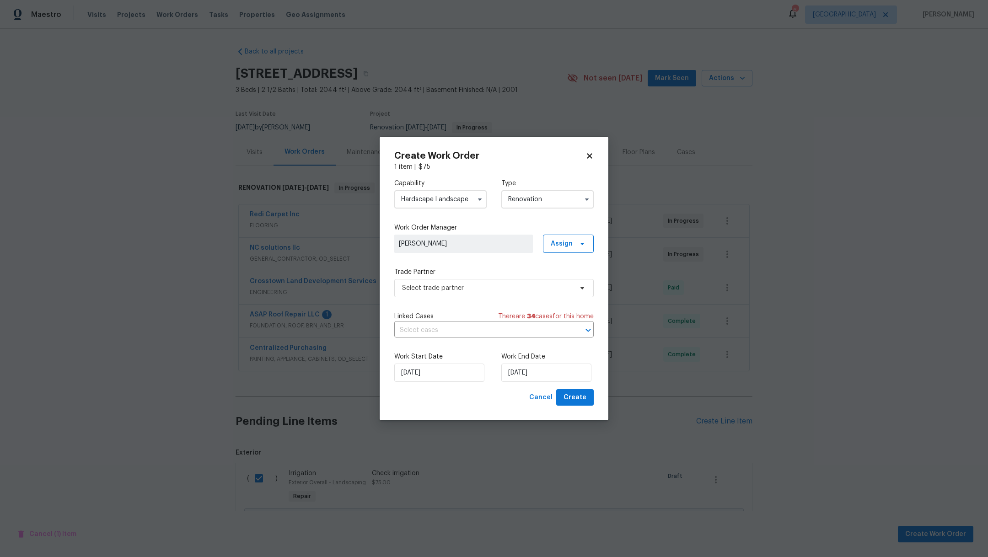
click at [589, 159] on icon at bounding box center [589, 156] width 8 height 8
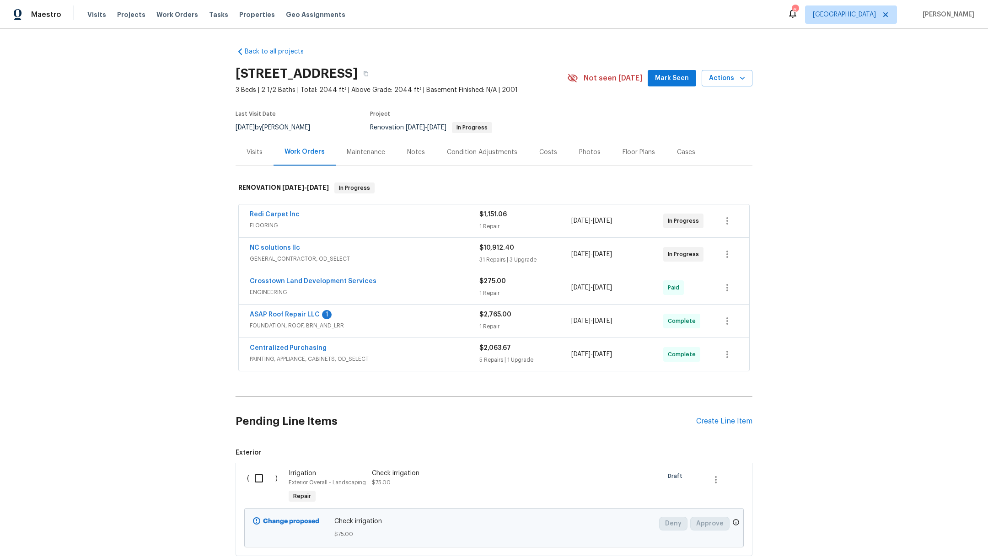
click at [261, 475] on input "checkbox" at bounding box center [262, 478] width 26 height 19
checkbox input "true"
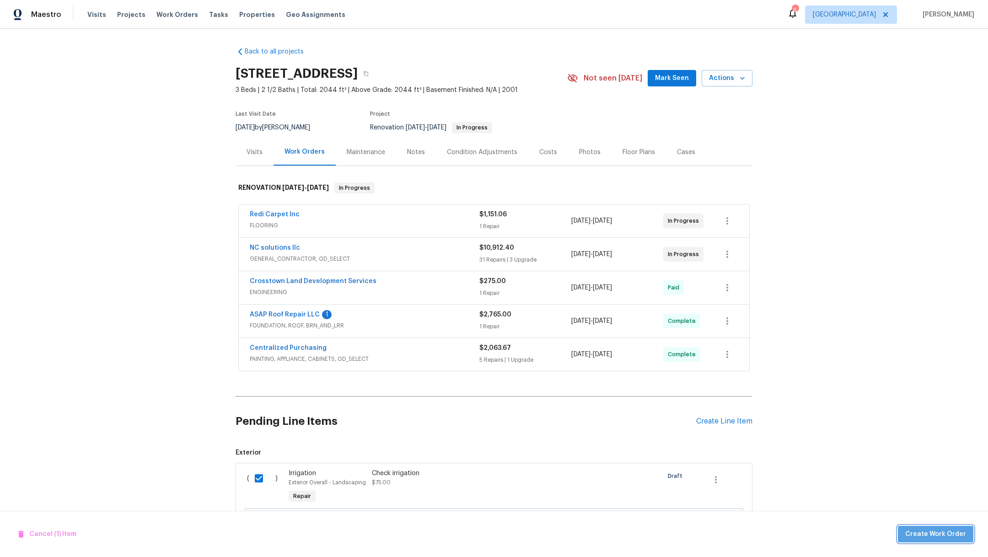
click at [950, 534] on span "Create Work Order" at bounding box center [935, 534] width 61 height 11
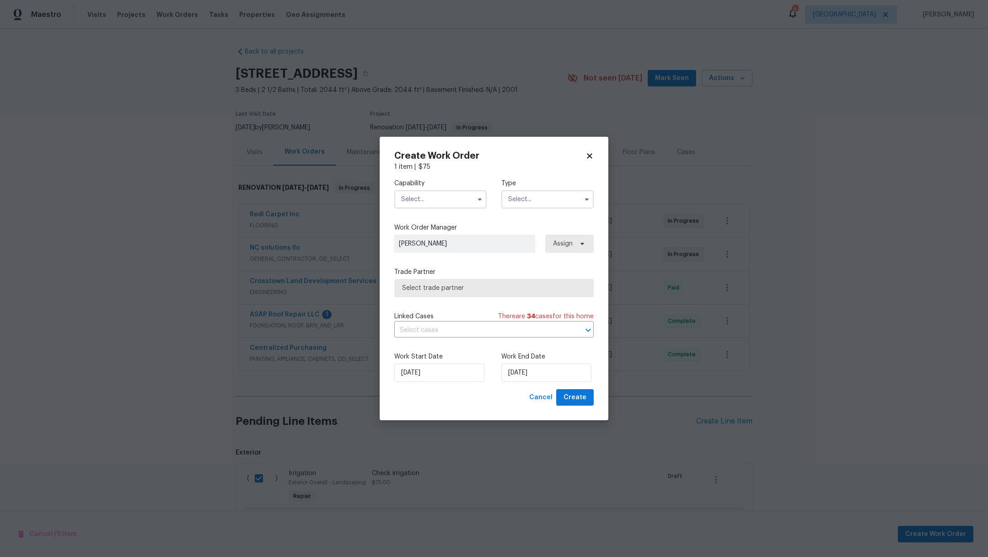
click at [407, 199] on input "text" at bounding box center [440, 199] width 92 height 18
click at [439, 267] on div "Hardscape Landscape" at bounding box center [440, 258] width 88 height 16
type input "Hardscape Landscape"
click at [524, 203] on input "text" at bounding box center [547, 199] width 92 height 18
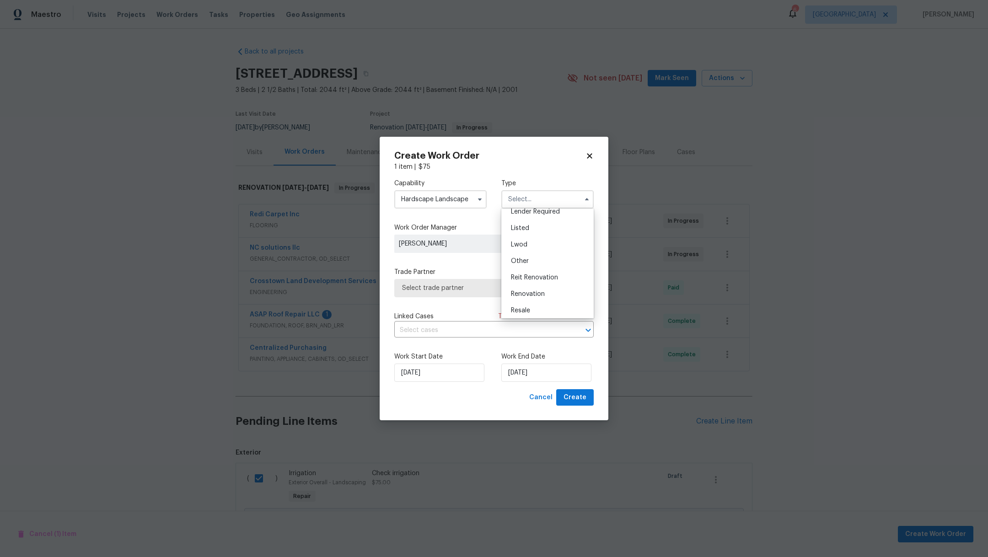
scroll to position [96, 0]
click at [561, 267] on div "Renovation" at bounding box center [547, 271] width 88 height 16
type input "Renovation"
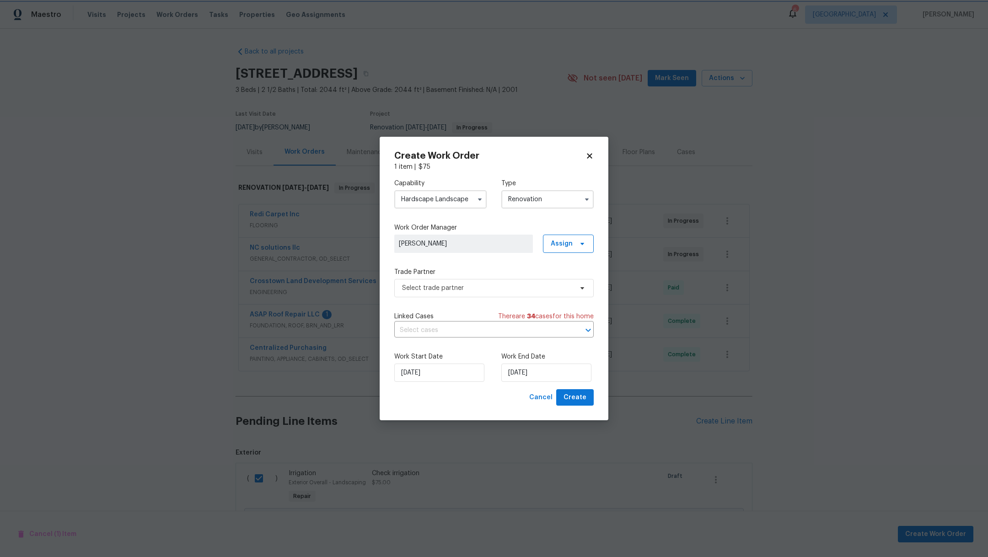
scroll to position [0, 0]
click at [450, 285] on span "Select trade partner" at bounding box center [487, 288] width 171 height 9
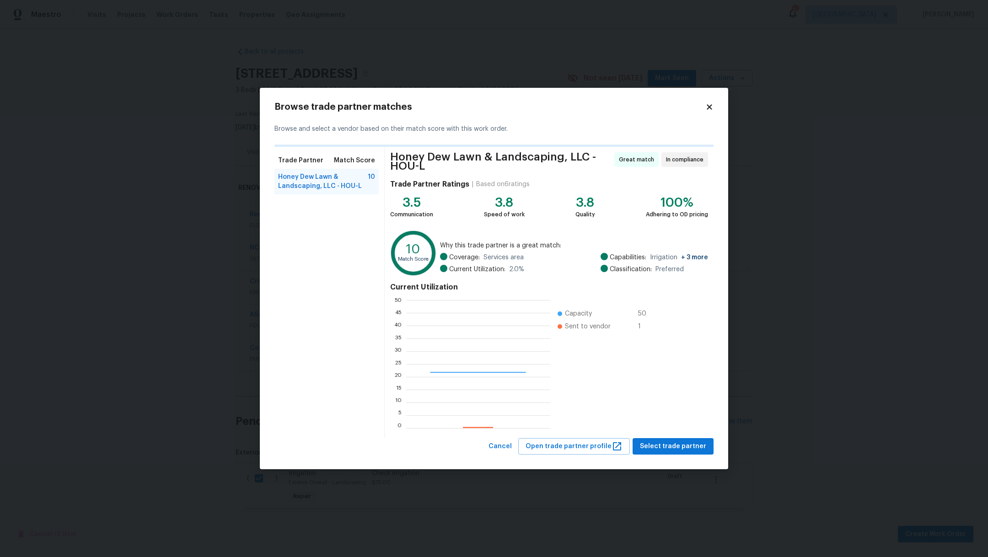
scroll to position [118, 134]
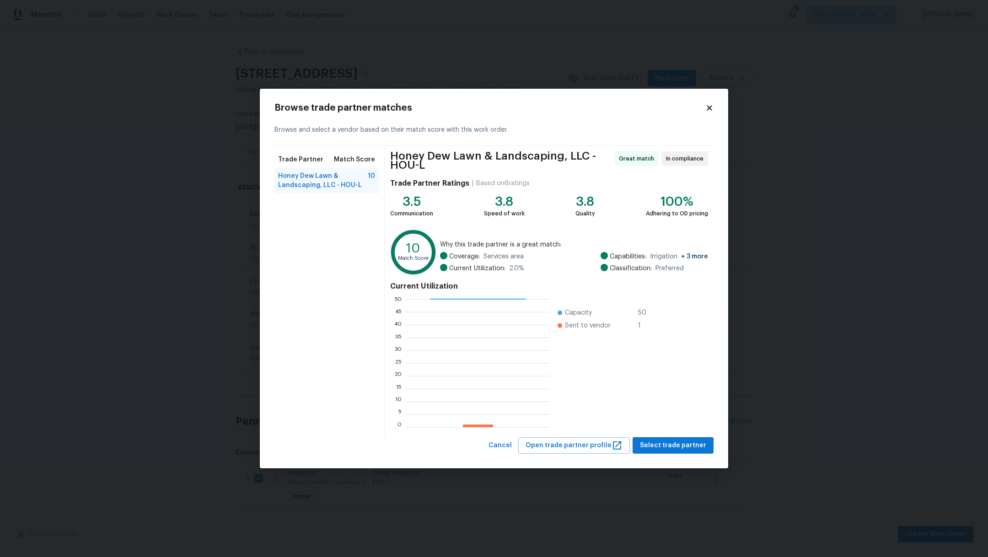
click at [712, 111] on icon at bounding box center [709, 108] width 8 height 8
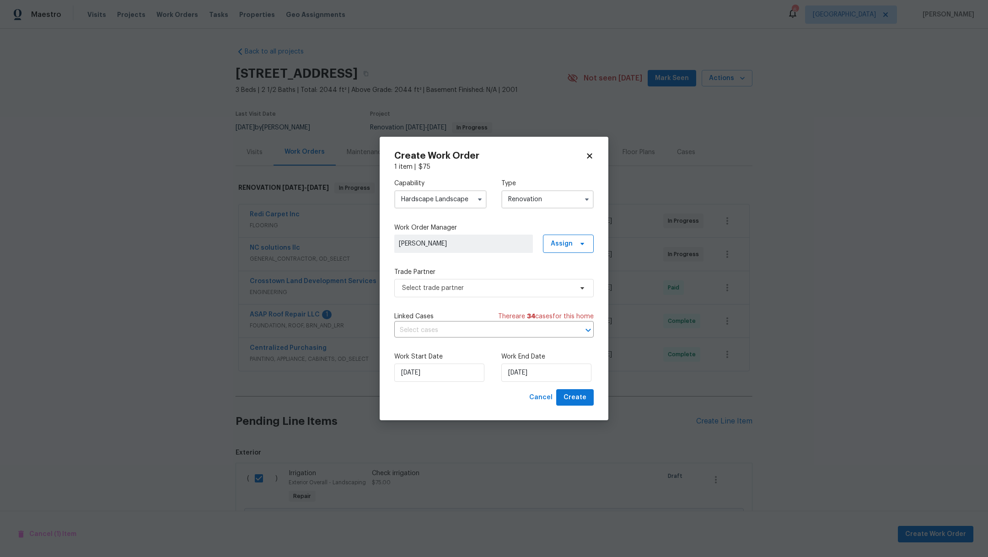
click at [444, 200] on input "Hardscape Landscape" at bounding box center [440, 199] width 92 height 18
click at [439, 220] on div "Irrigation" at bounding box center [440, 211] width 88 height 16
type input "Irrigation"
click at [449, 289] on span "Select trade partner" at bounding box center [487, 288] width 171 height 9
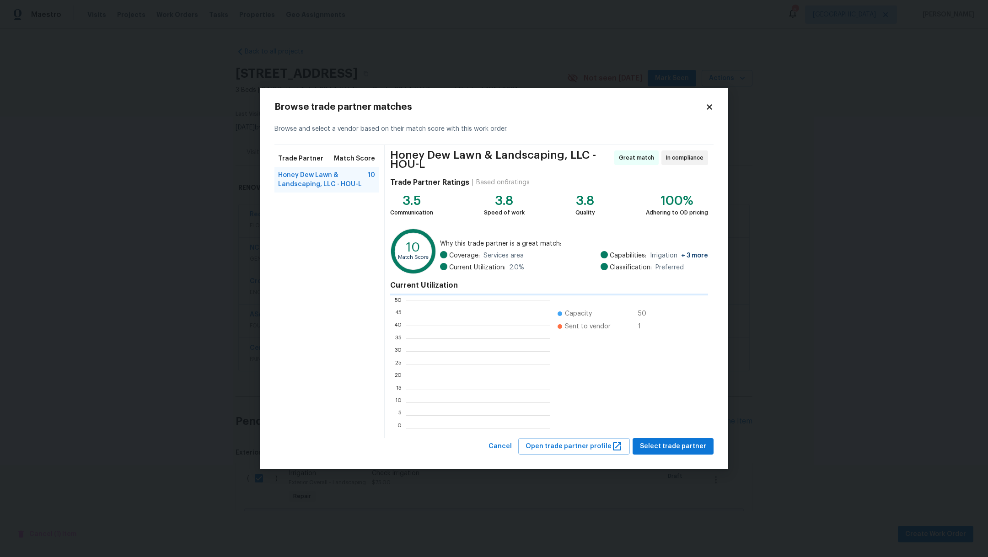
scroll to position [118, 134]
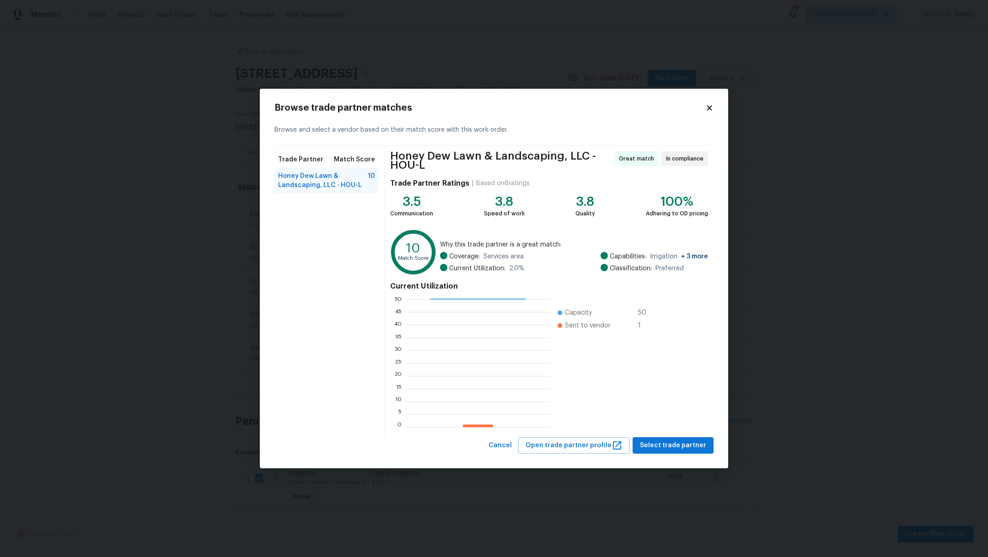
click at [708, 109] on icon at bounding box center [709, 107] width 5 height 5
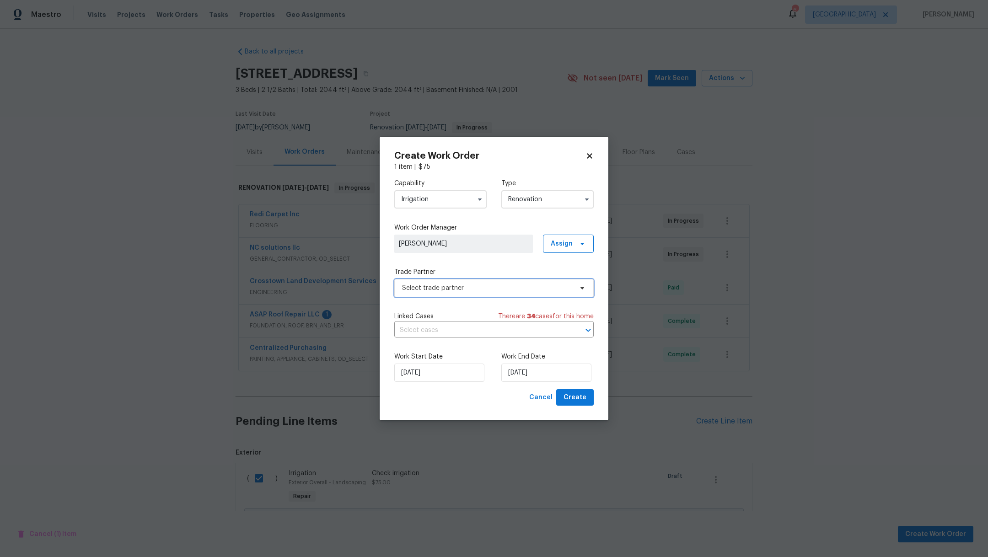
click at [444, 293] on span "Select trade partner" at bounding box center [493, 288] width 199 height 18
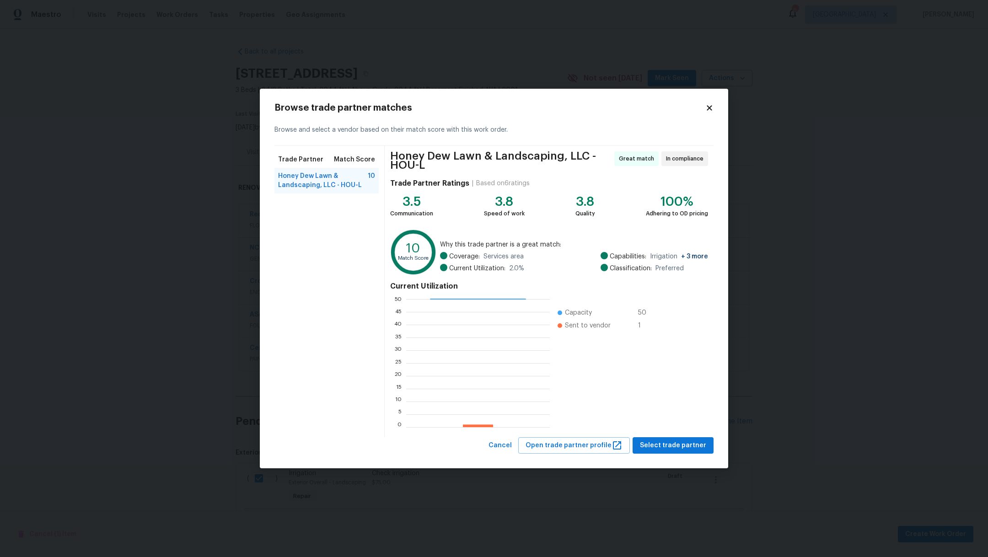
click at [715, 112] on div "Browse trade partner matches Browse and select a vendor based on their match sc…" at bounding box center [494, 279] width 468 height 380
click at [712, 107] on icon at bounding box center [709, 108] width 8 height 8
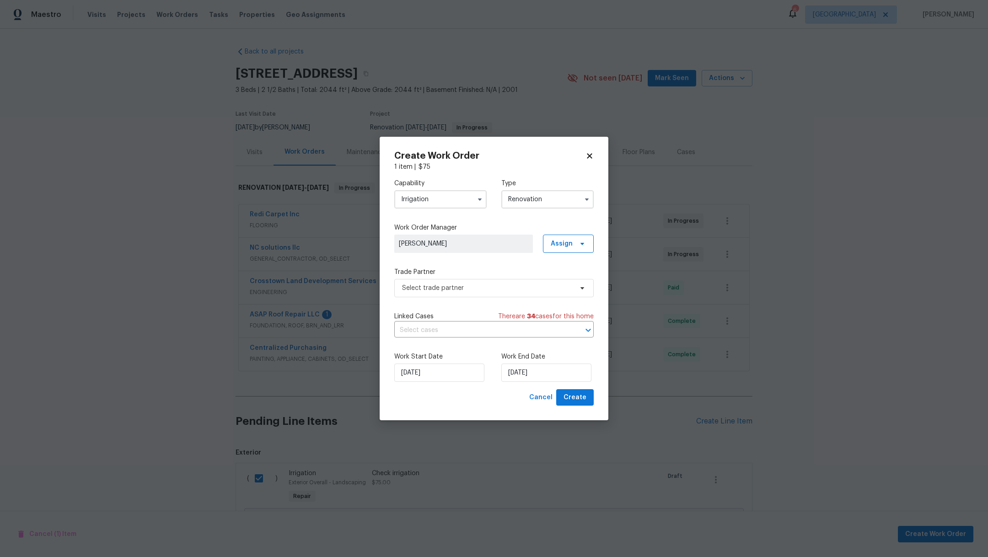
click at [588, 155] on icon at bounding box center [589, 156] width 8 height 8
checkbox input "false"
